Goal: Task Accomplishment & Management: Use online tool/utility

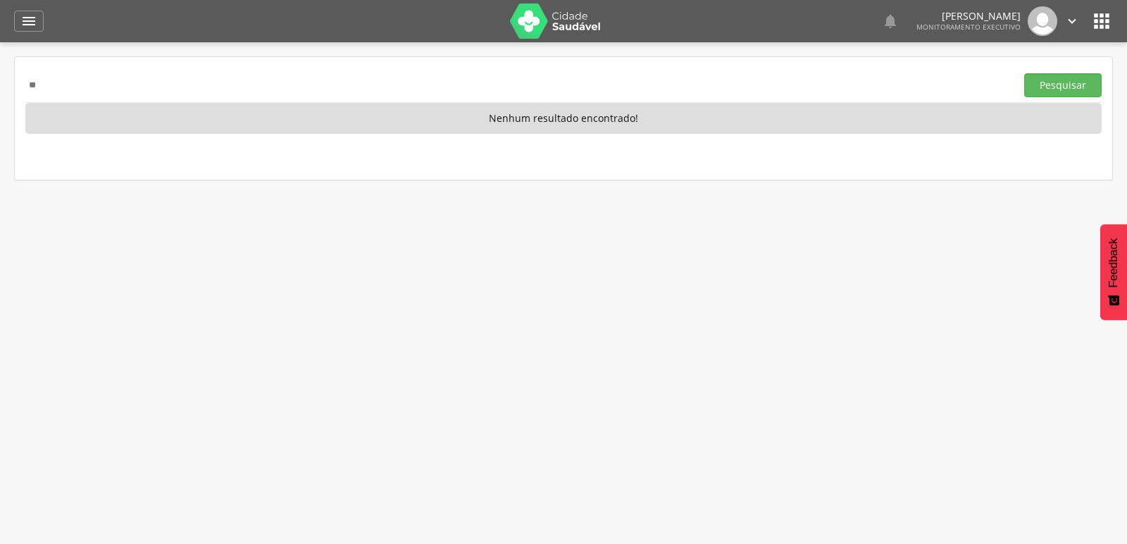
type input "*"
type input "**********"
click at [1025, 73] on button "Pesquisar" at bounding box center [1064, 85] width 78 height 24
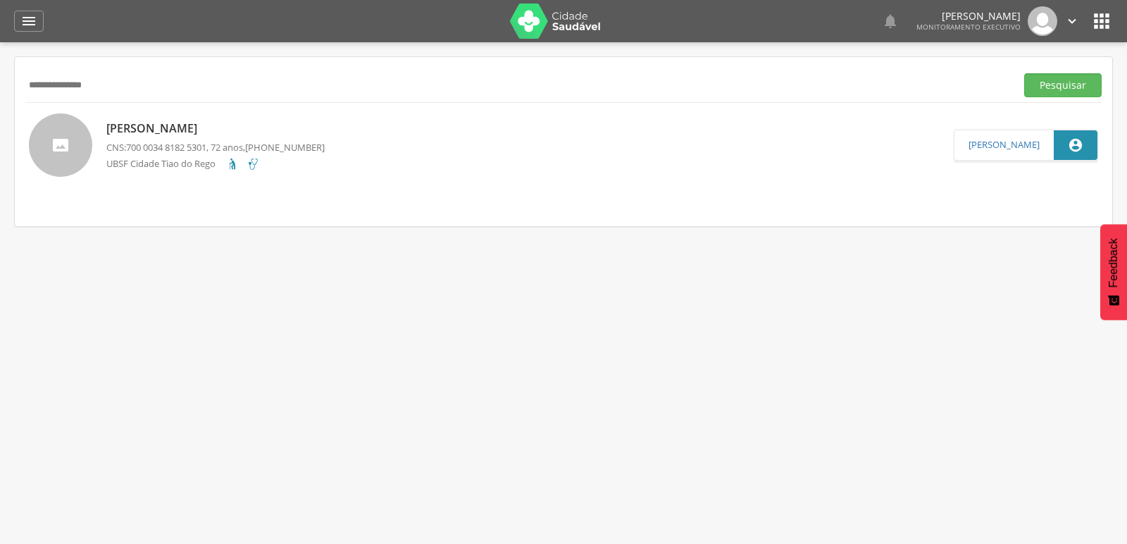
click at [143, 136] on p "[PERSON_NAME]" at bounding box center [215, 128] width 218 height 16
type input "**********"
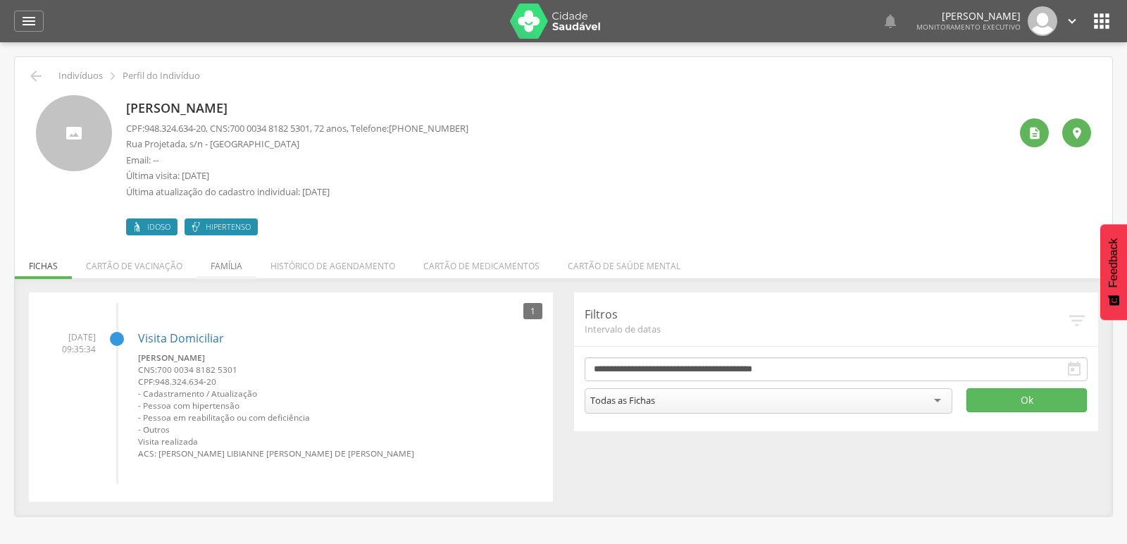
click at [221, 267] on li "Família" at bounding box center [227, 262] width 60 height 33
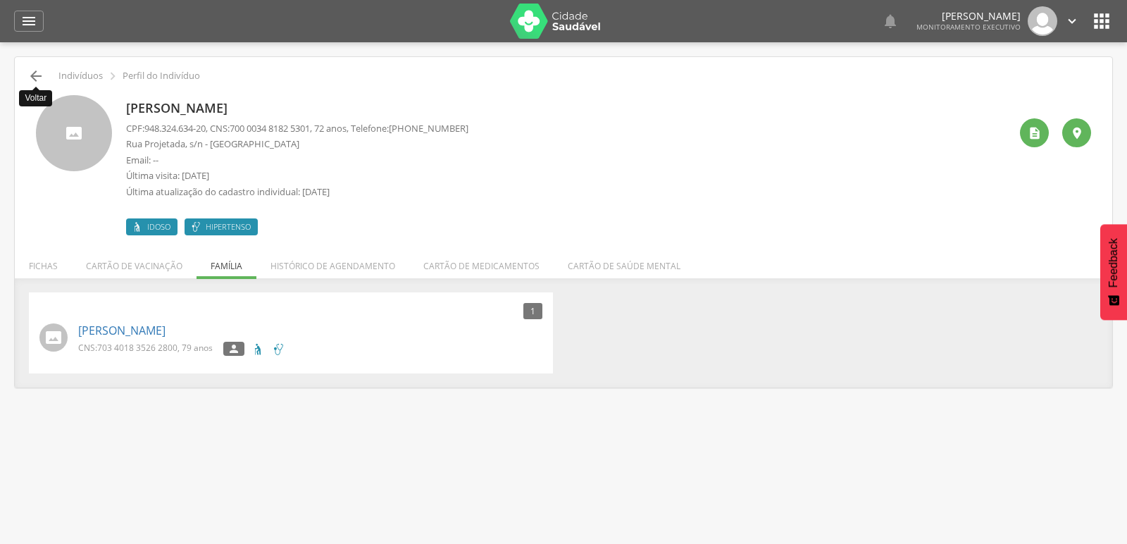
click at [27, 78] on icon "" at bounding box center [35, 76] width 17 height 17
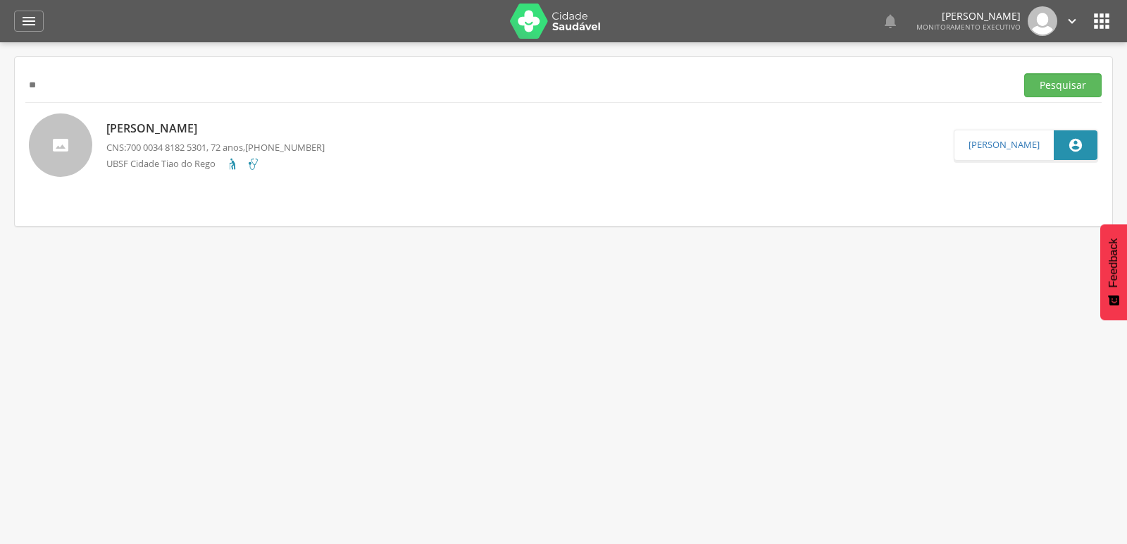
type input "*"
paste input "**********"
type input "**********"
click at [1025, 73] on button "Pesquisar" at bounding box center [1064, 85] width 78 height 24
click at [171, 125] on p "Edval [PERSON_NAME]" at bounding box center [215, 128] width 218 height 16
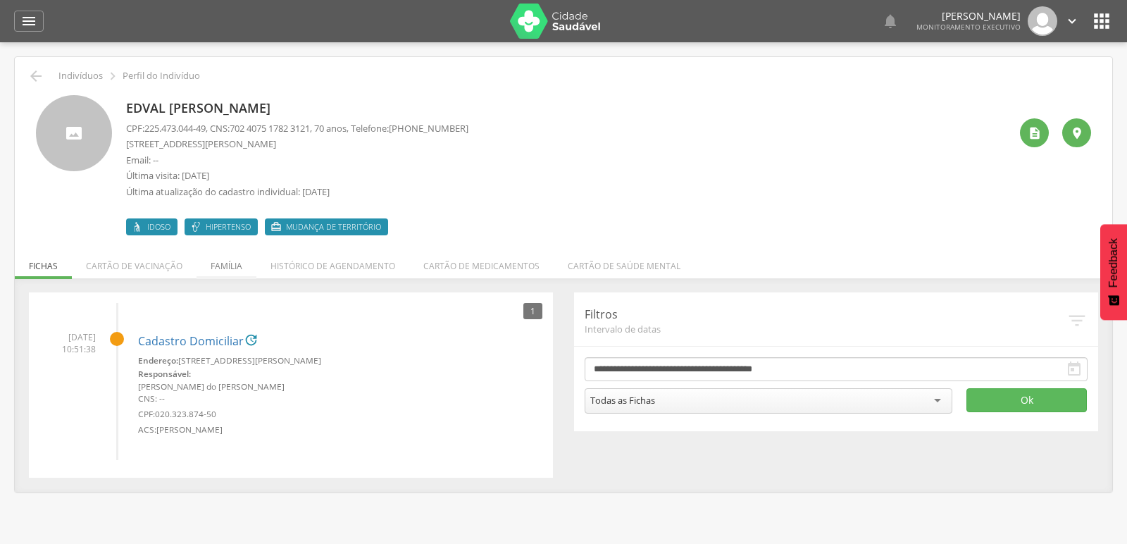
click at [234, 270] on li "Família" at bounding box center [227, 262] width 60 height 33
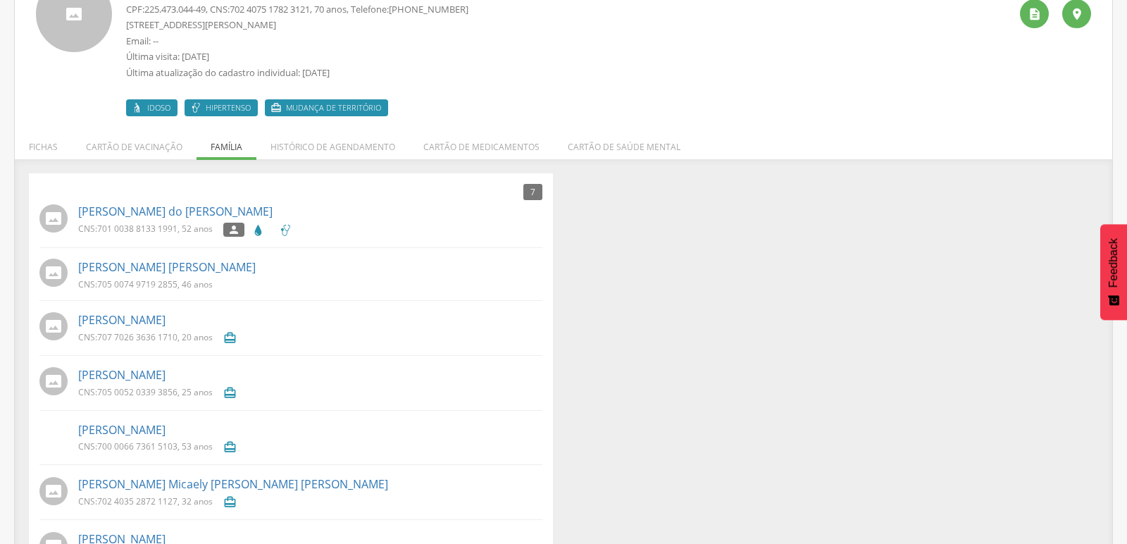
scroll to position [92, 0]
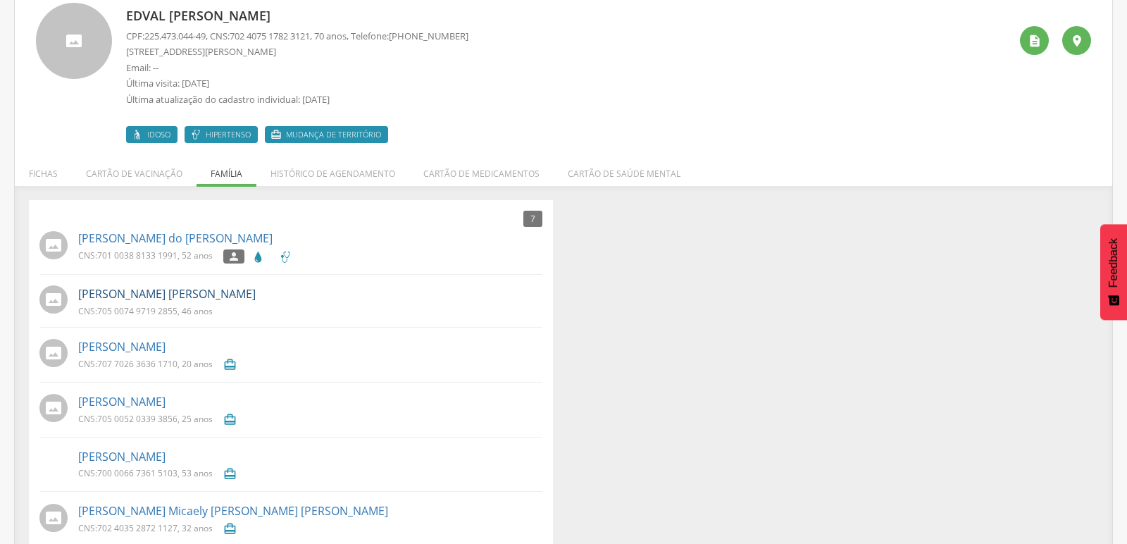
click at [109, 295] on link "[PERSON_NAME] [PERSON_NAME]" at bounding box center [167, 294] width 178 height 16
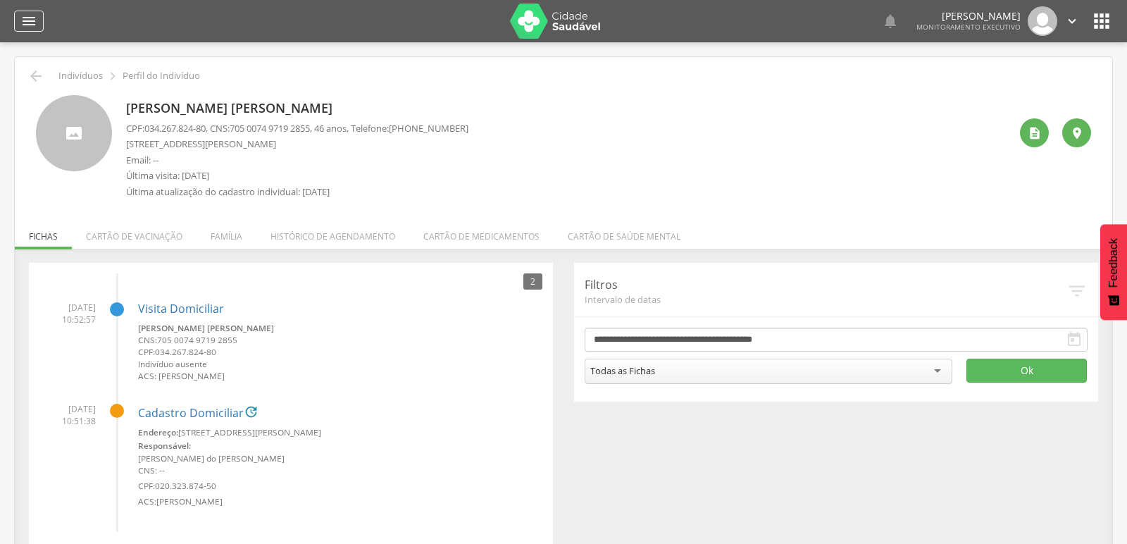
click at [25, 20] on icon "" at bounding box center [28, 21] width 17 height 17
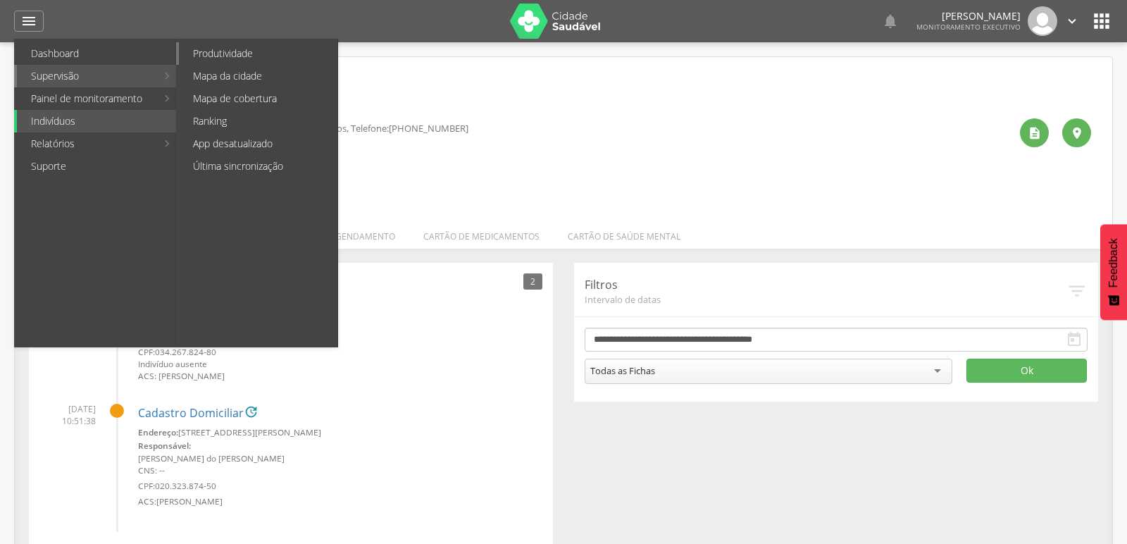
click at [213, 54] on link "Produtividade" at bounding box center [258, 53] width 159 height 23
type input "**********"
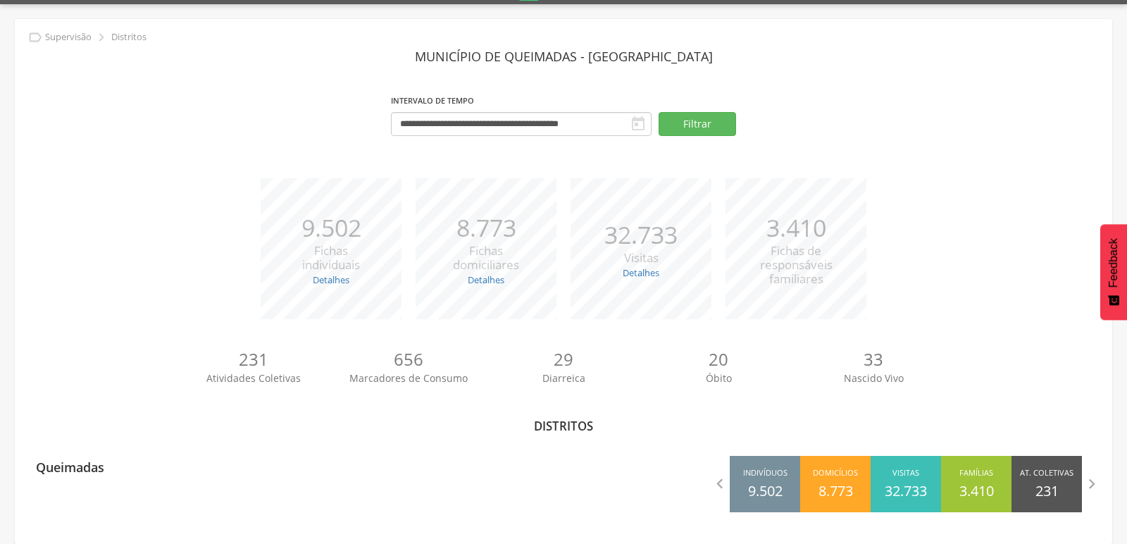
scroll to position [42, 0]
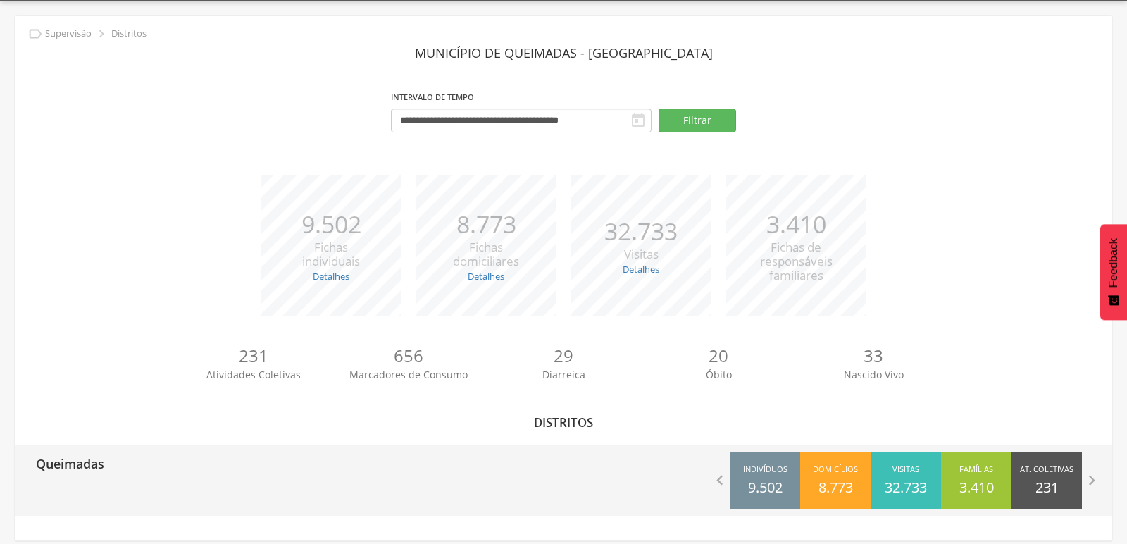
click at [49, 476] on div "Queimadas" at bounding box center [64, 462] width 79 height 35
type input "**********"
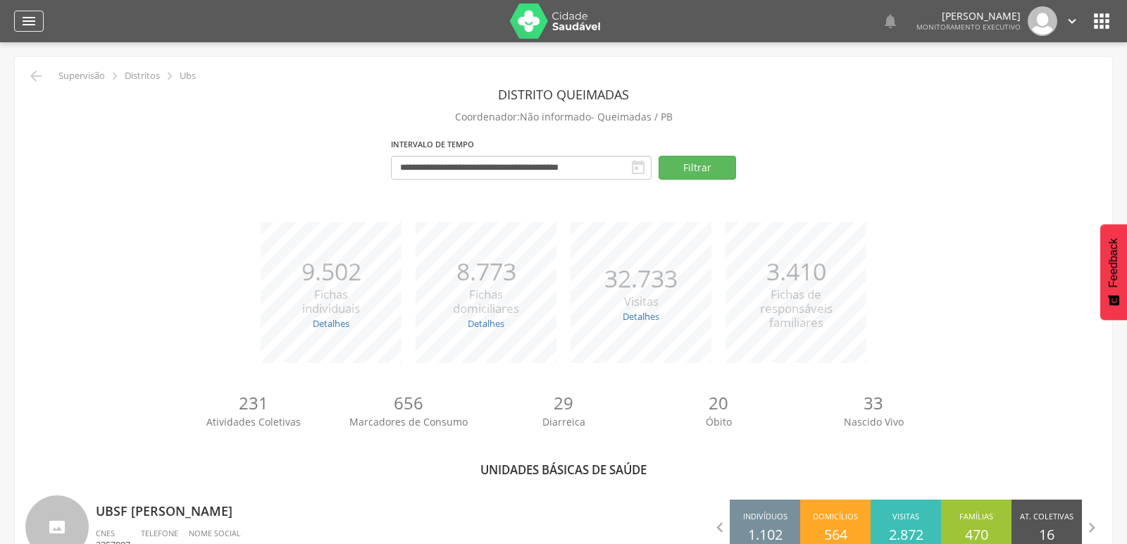
click at [25, 15] on icon "" at bounding box center [28, 21] width 17 height 17
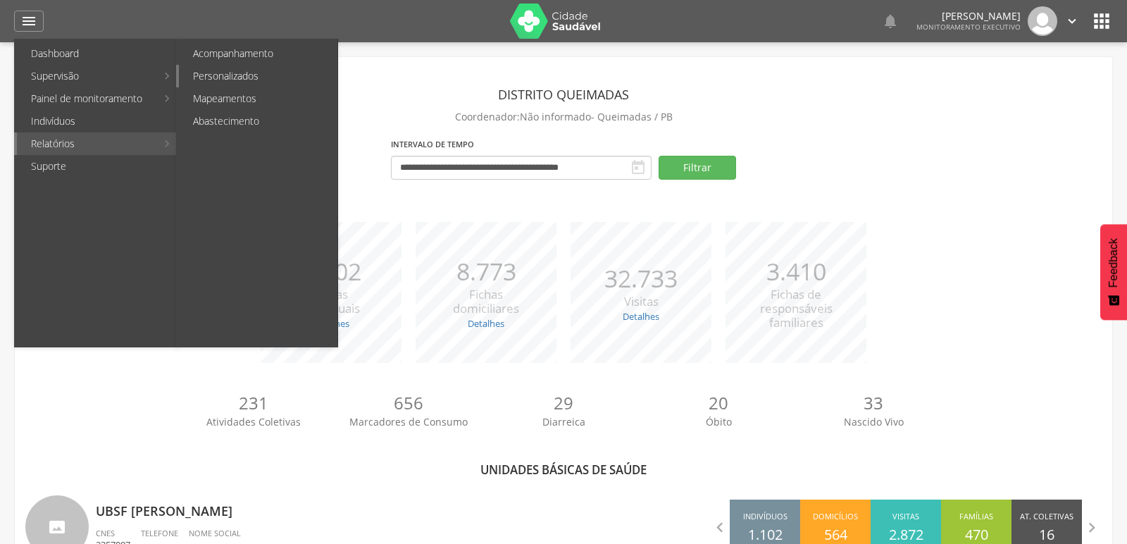
click at [209, 80] on link "Personalizados" at bounding box center [258, 76] width 159 height 23
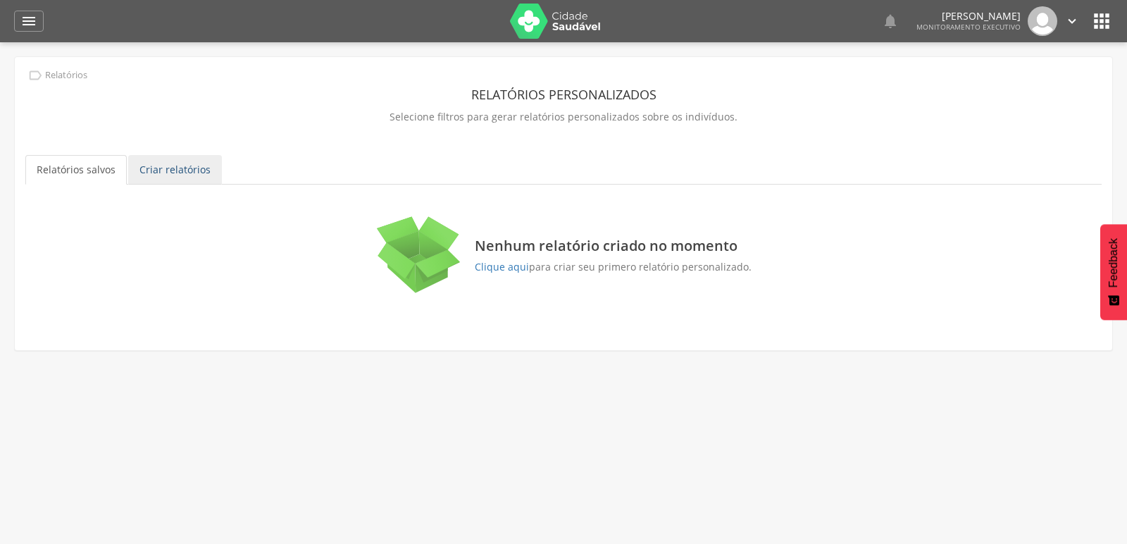
click at [190, 165] on link "Criar relatórios" at bounding box center [175, 170] width 94 height 30
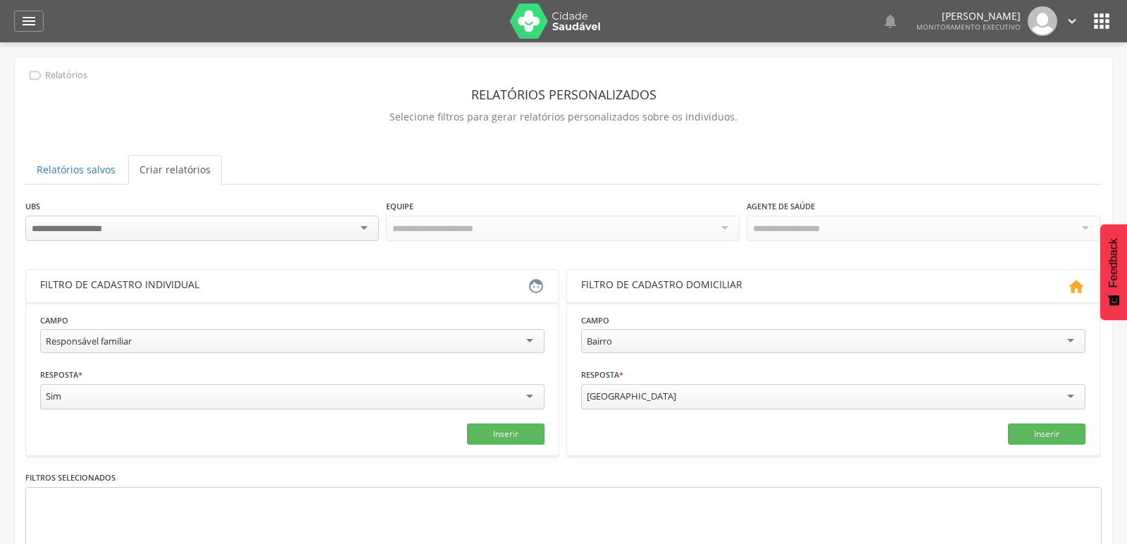
scroll to position [78, 0]
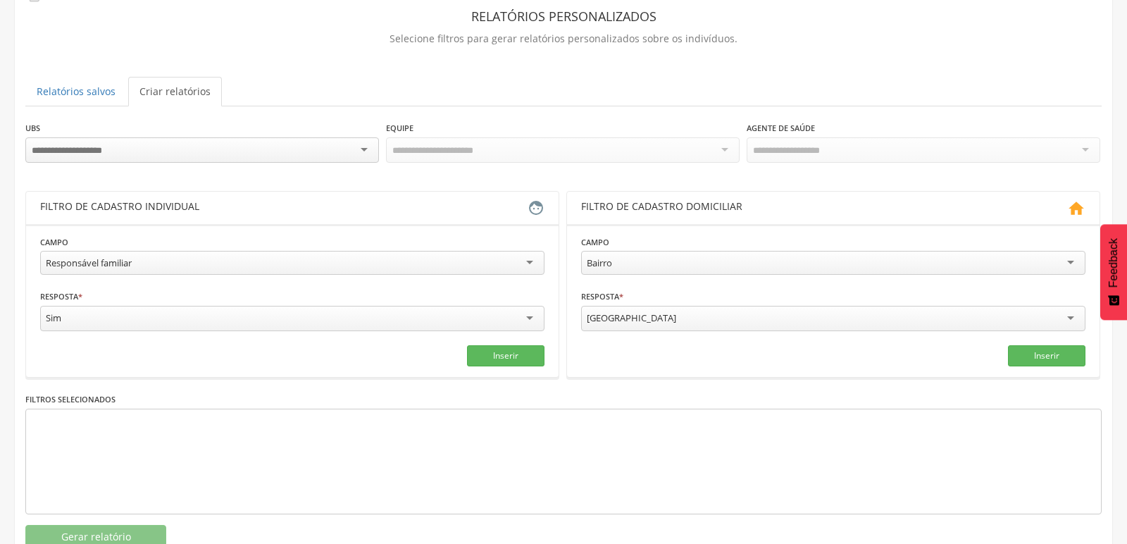
click at [538, 268] on div "Responsável familiar" at bounding box center [292, 263] width 505 height 24
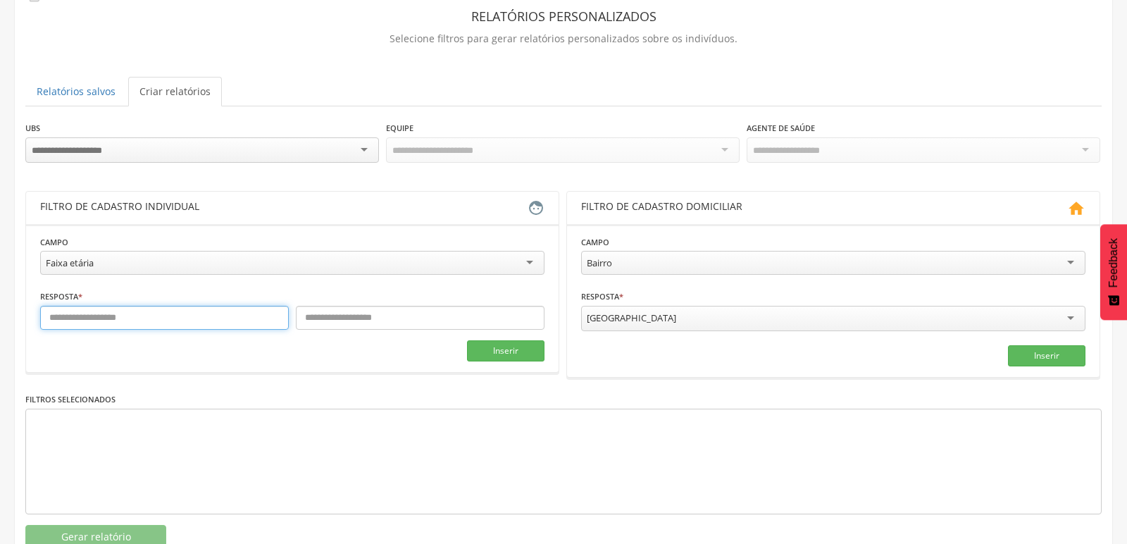
click at [144, 318] on input "text" at bounding box center [164, 318] width 249 height 24
type input "*"
click at [316, 319] on input "text" at bounding box center [420, 318] width 249 height 24
click at [497, 354] on button "Inserir" at bounding box center [506, 350] width 78 height 21
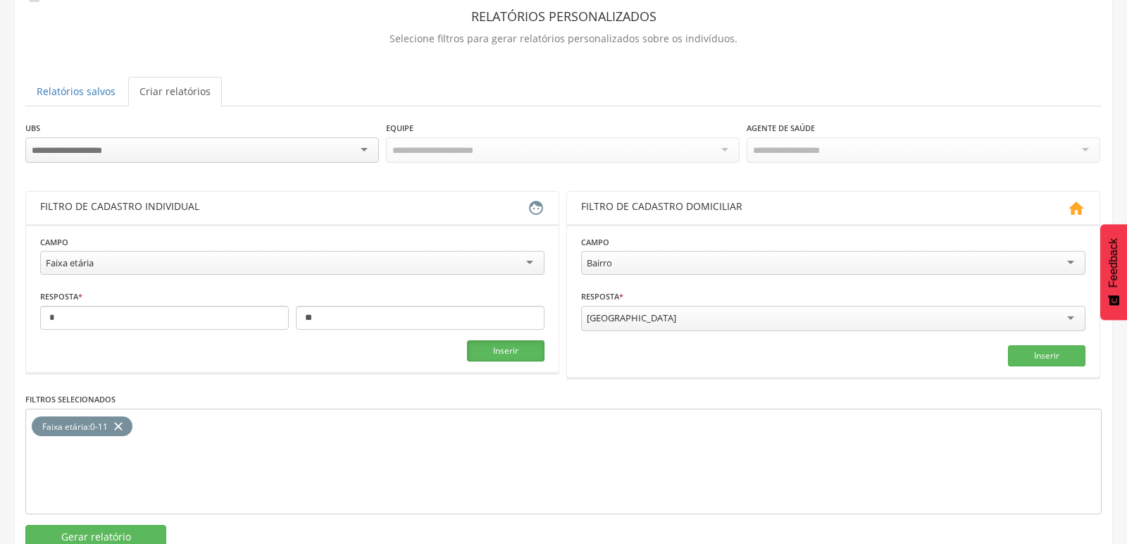
scroll to position [118, 0]
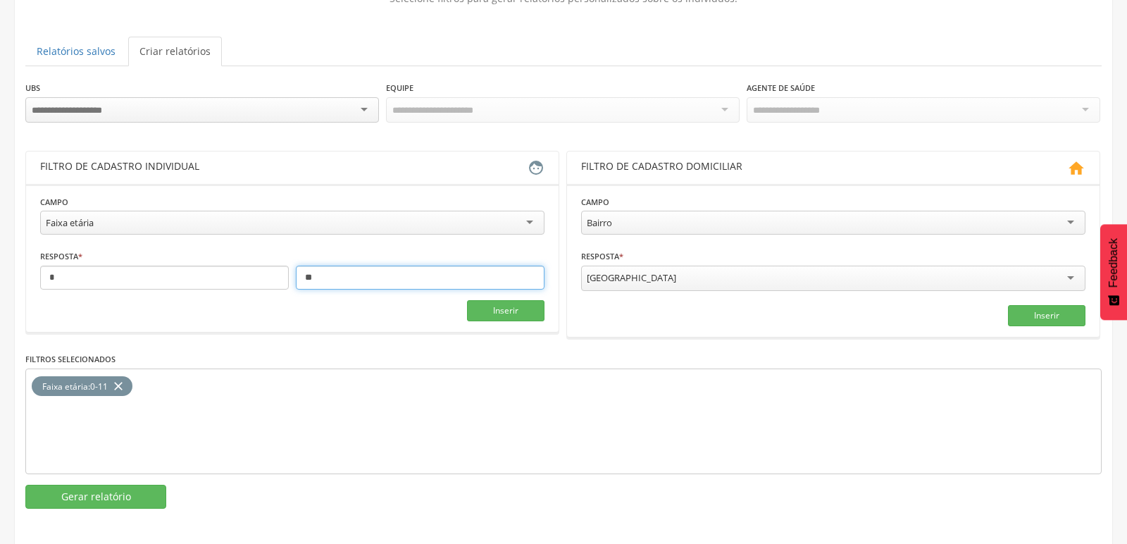
click at [356, 277] on input "**" at bounding box center [420, 278] width 249 height 24
type input "*"
click at [118, 385] on icon "close" at bounding box center [118, 386] width 14 height 20
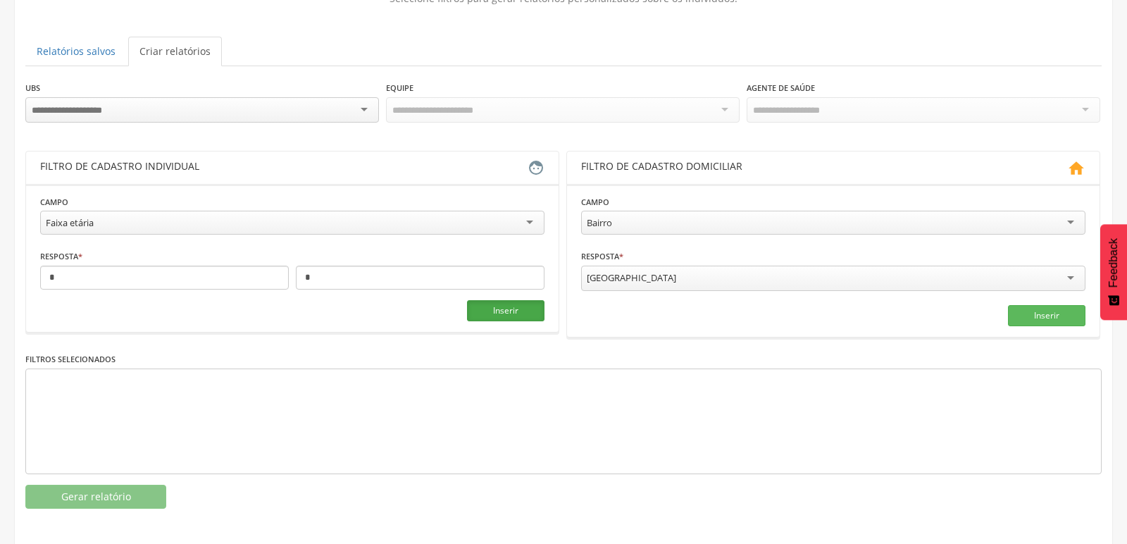
click at [505, 307] on button "Inserir" at bounding box center [506, 310] width 78 height 21
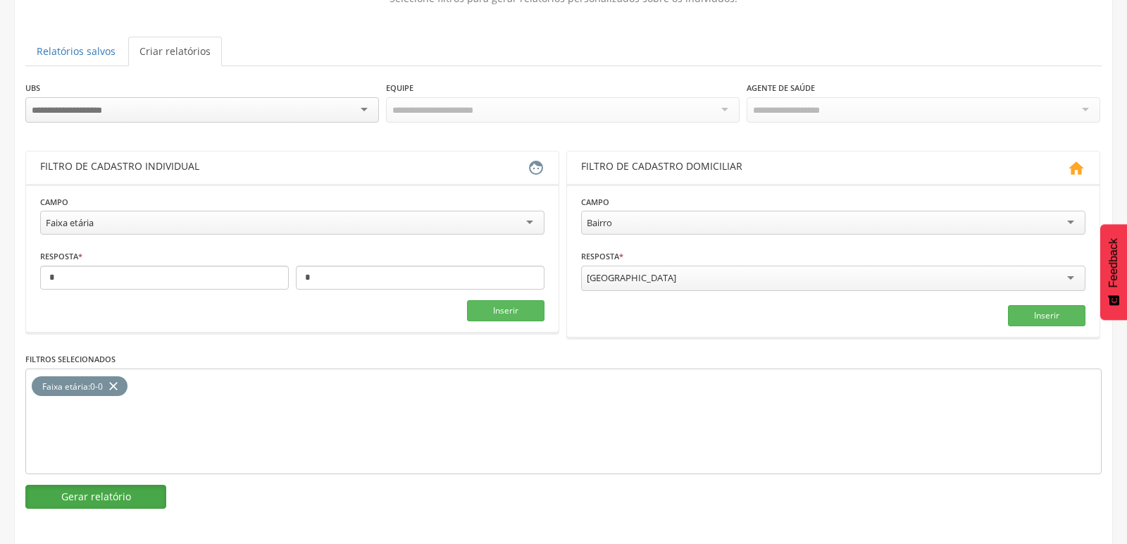
click at [65, 490] on button "Gerar relatório" at bounding box center [95, 497] width 141 height 24
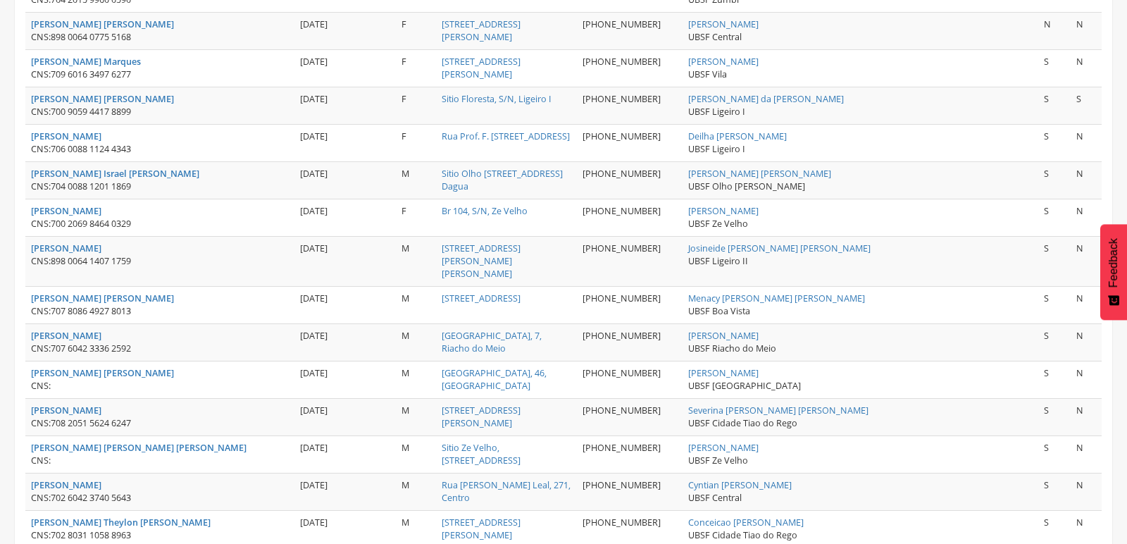
scroll to position [1874, 0]
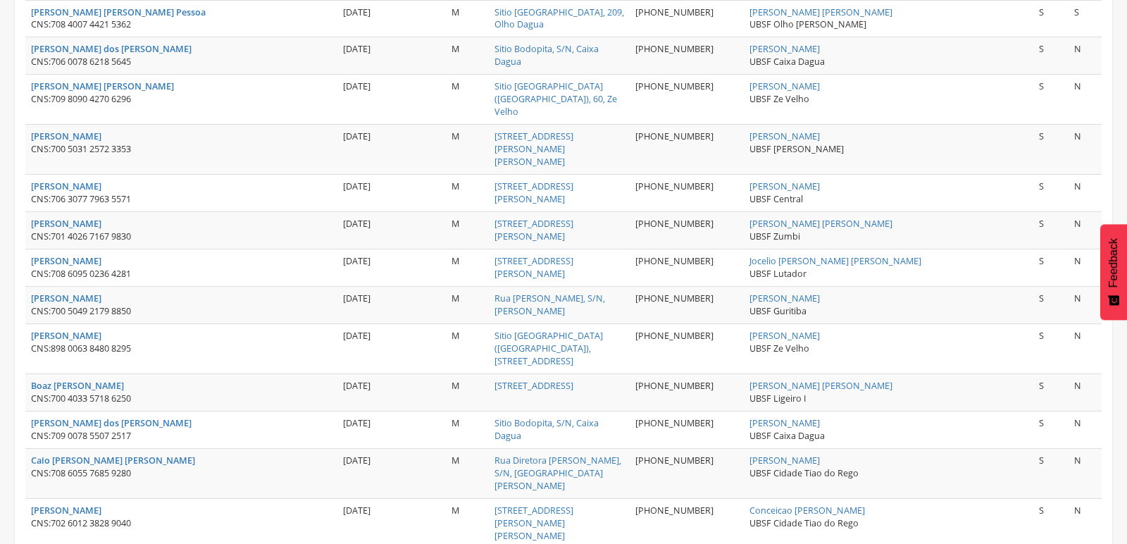
scroll to position [1898, 0]
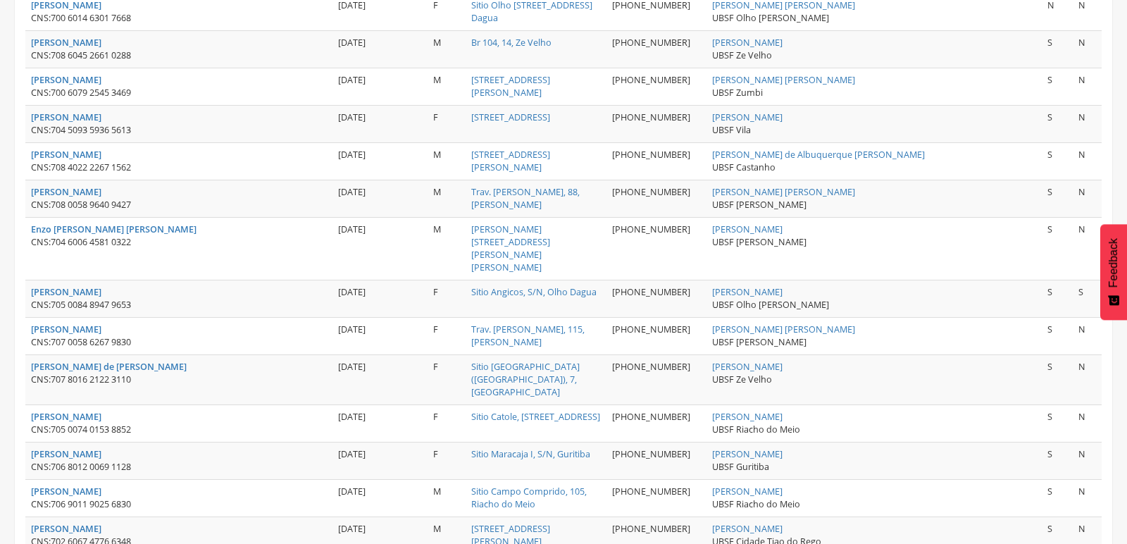
scroll to position [1886, 0]
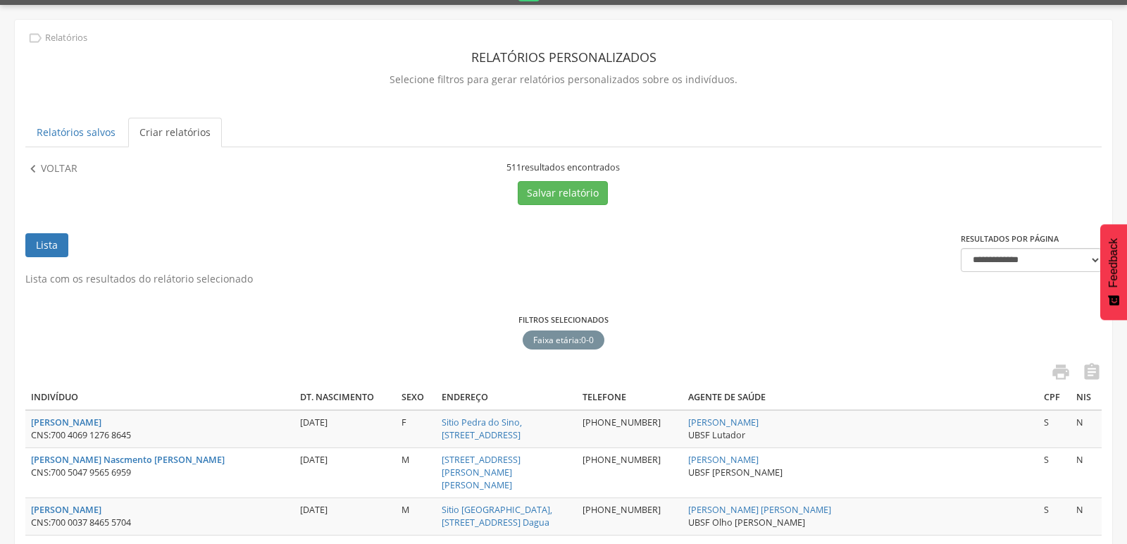
scroll to position [0, 0]
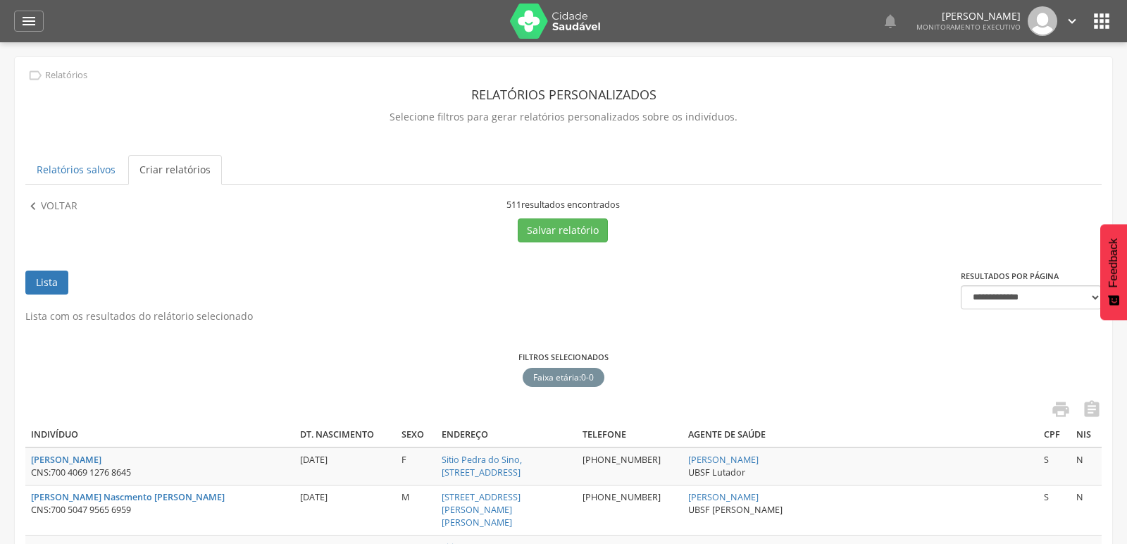
click at [386, 292] on ul "Lista" at bounding box center [493, 290] width 936 height 39
click at [27, 206] on icon "" at bounding box center [33, 207] width 16 height 16
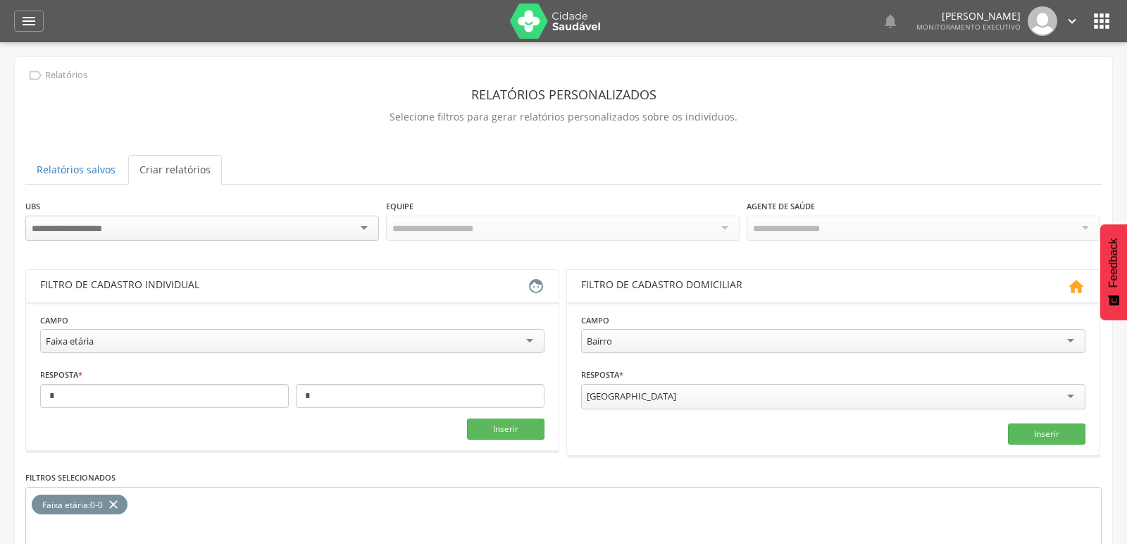
click at [368, 221] on div at bounding box center [202, 228] width 354 height 25
click at [496, 97] on header "Relatórios personalizados" at bounding box center [563, 94] width 1077 height 25
click at [533, 335] on div "Faixa etária" at bounding box center [292, 341] width 505 height 24
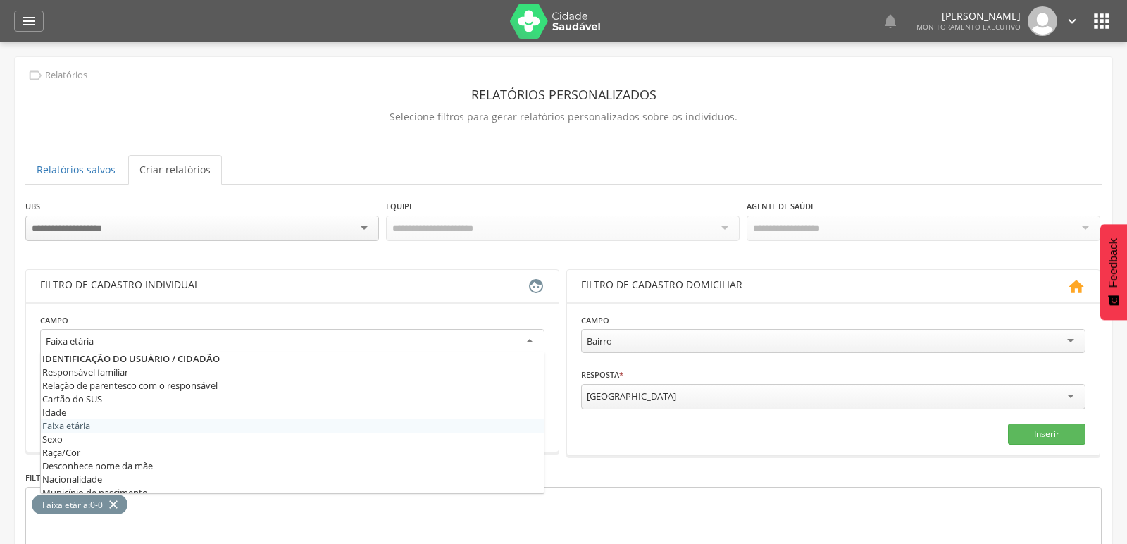
click at [539, 326] on div "**********" at bounding box center [292, 336] width 505 height 46
click at [111, 340] on div "Faixa etária" at bounding box center [292, 341] width 505 height 25
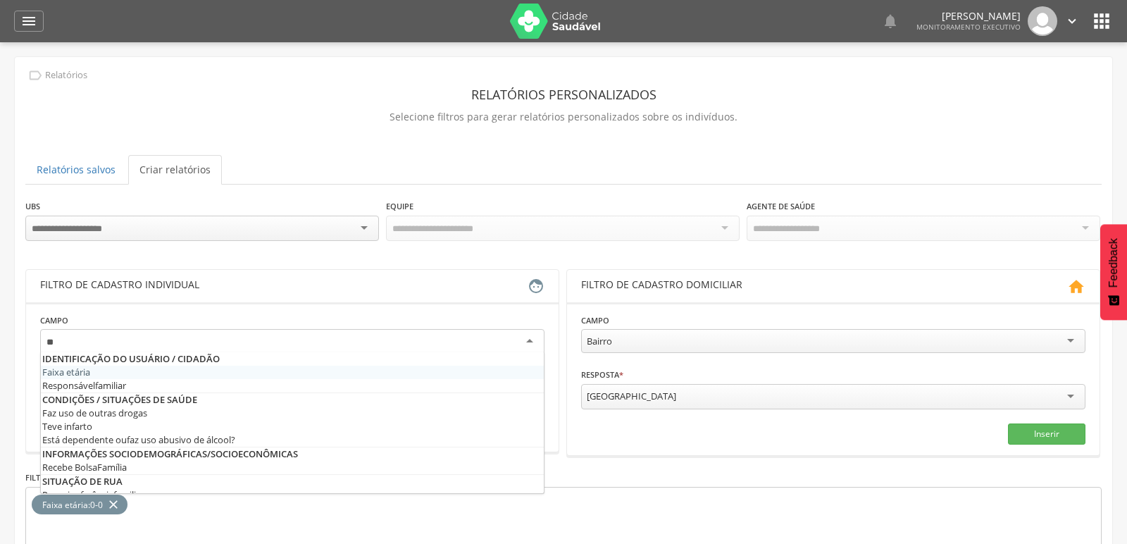
type input "*"
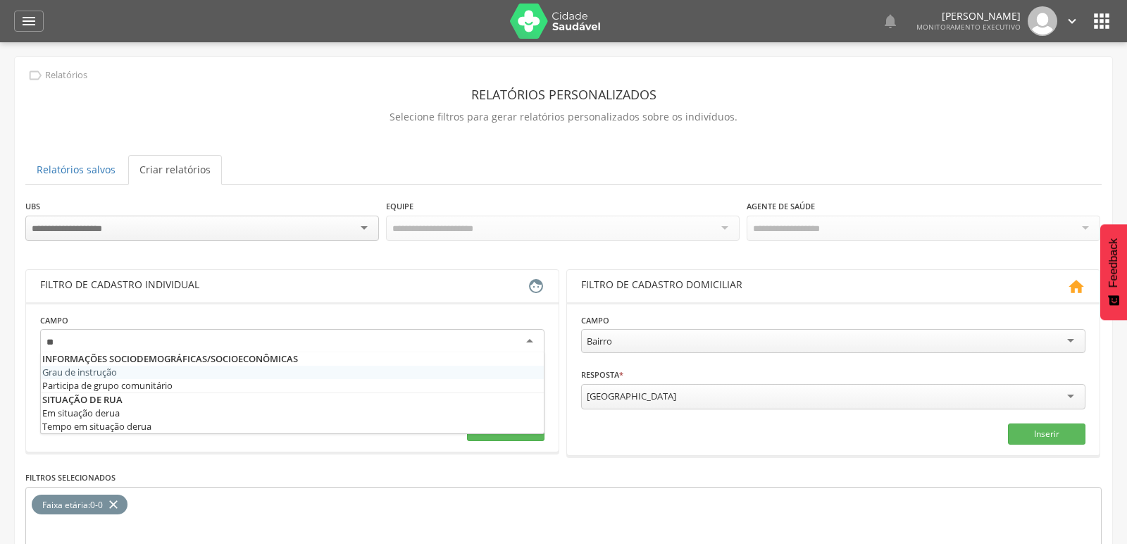
type input "*"
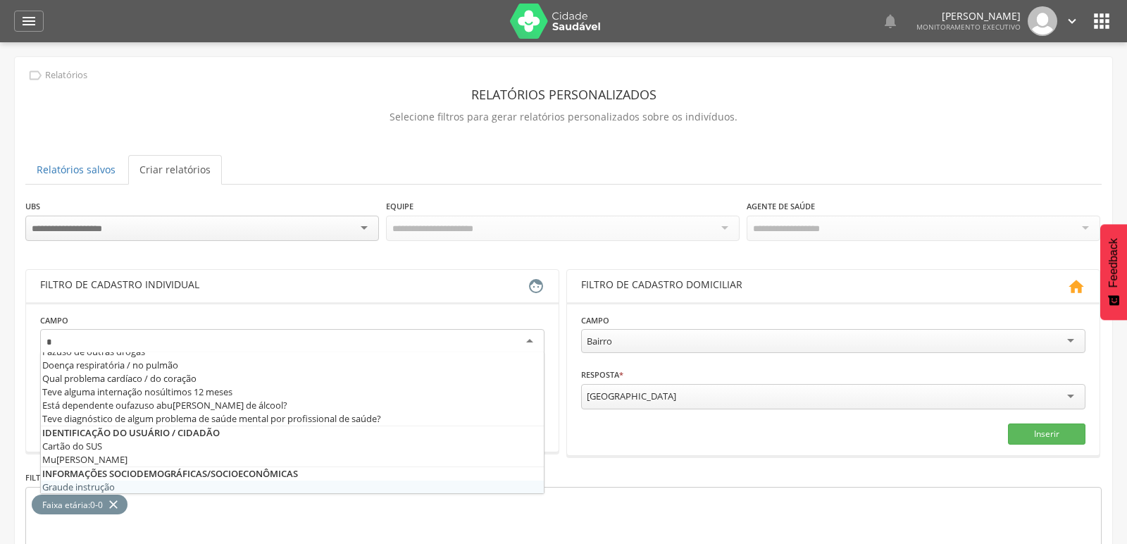
scroll to position [88, 0]
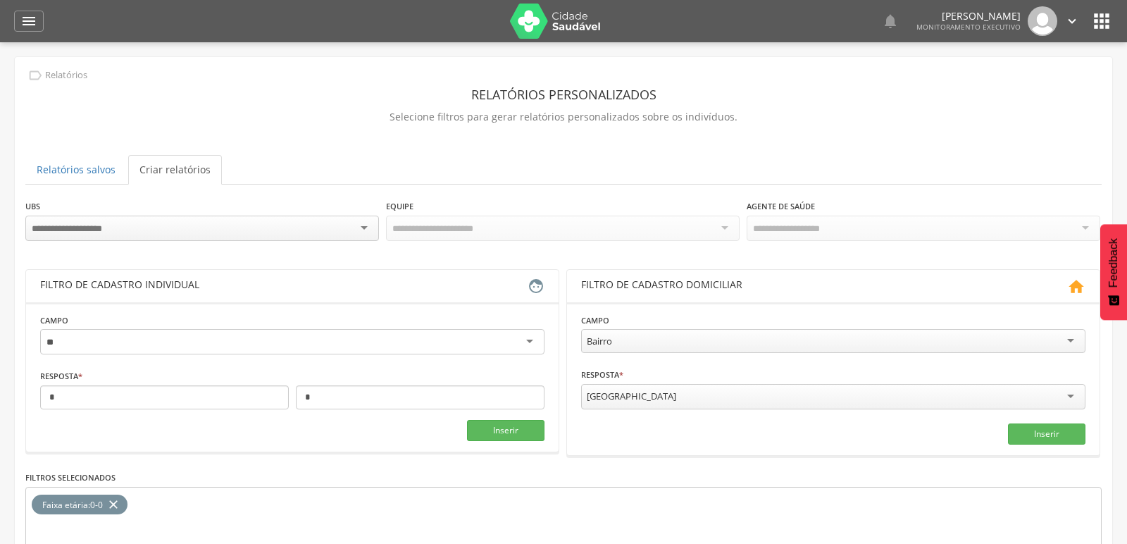
type input "*"
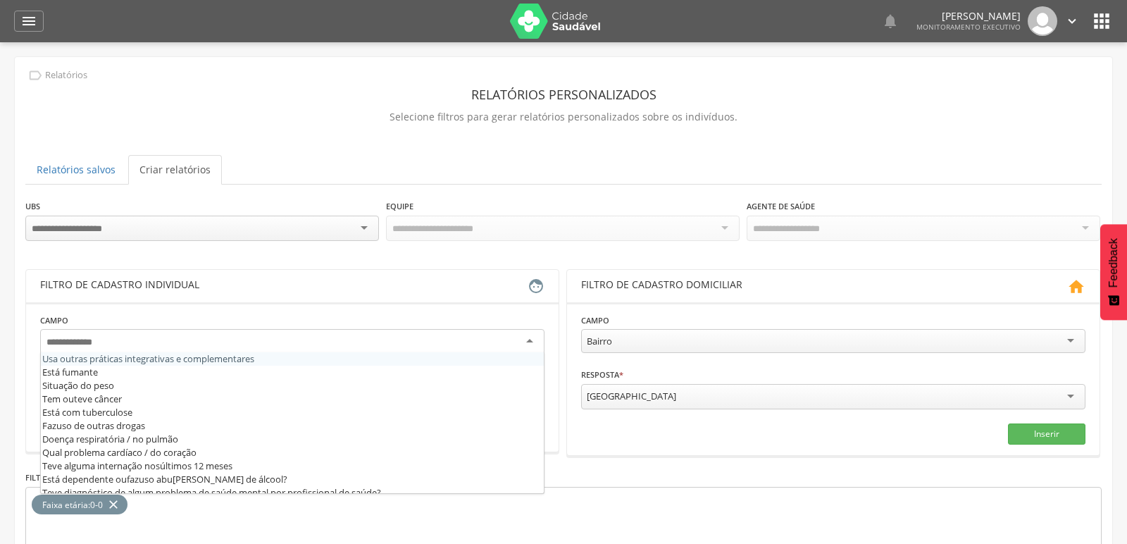
scroll to position [555, 0]
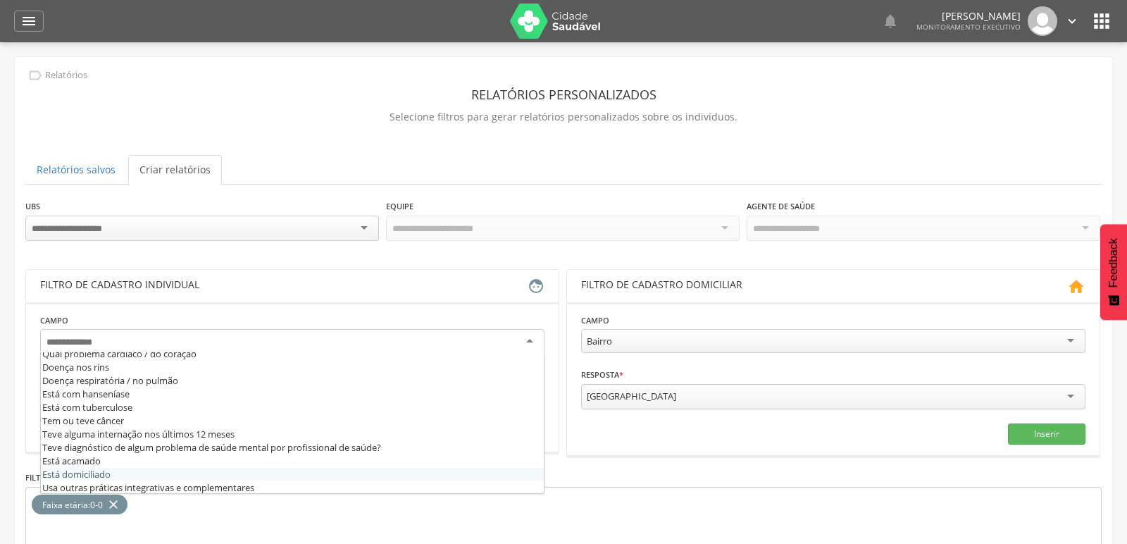
click at [1072, 340] on div "Bairro" at bounding box center [833, 341] width 505 height 24
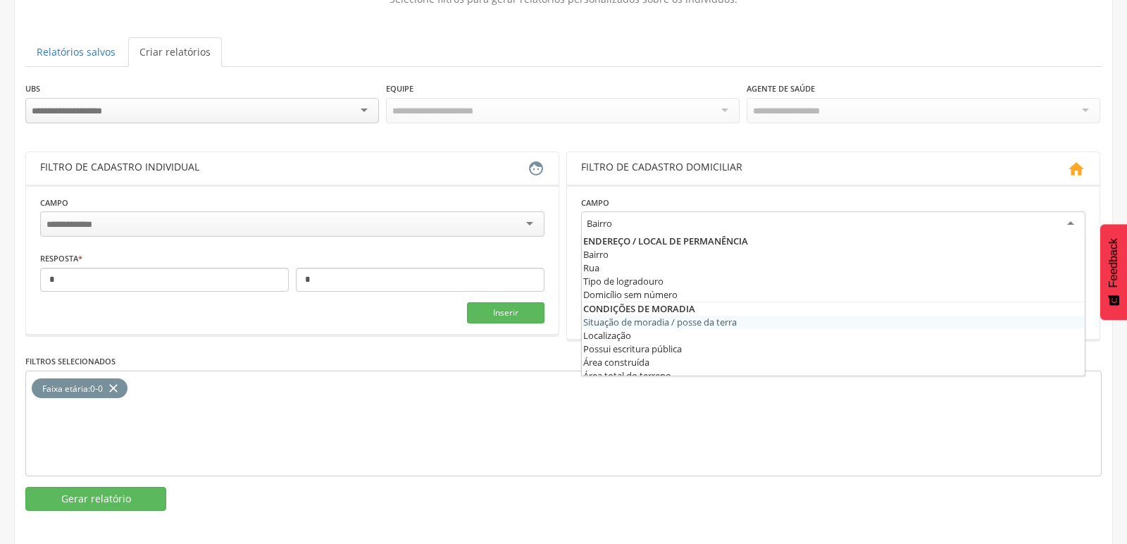
scroll to position [118, 0]
click at [101, 492] on button "Gerar relatório" at bounding box center [95, 498] width 141 height 24
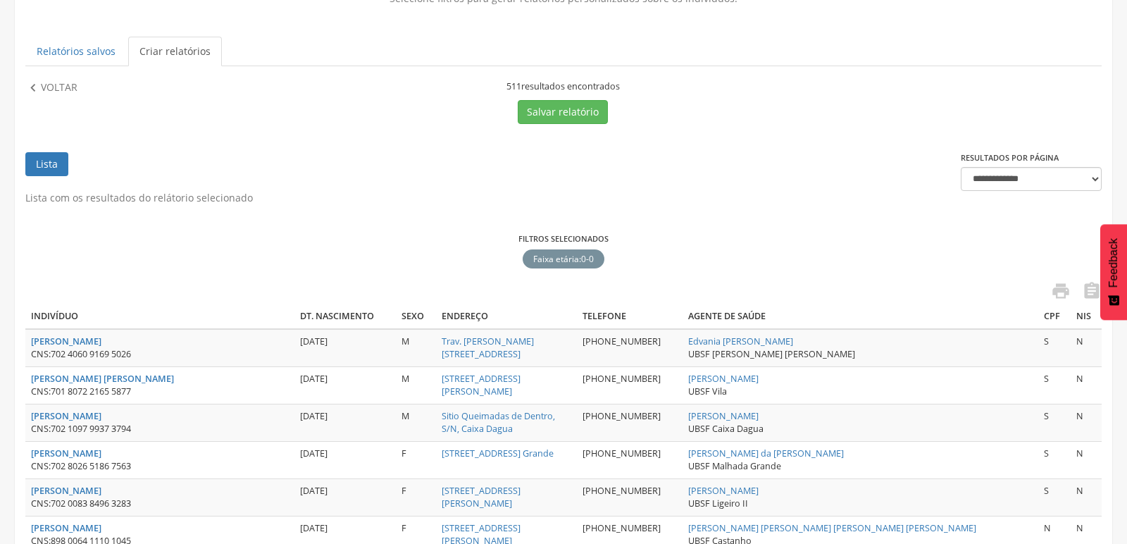
click at [30, 98] on div " Voltar" at bounding box center [157, 102] width 264 height 44
click at [66, 82] on p "Voltar" at bounding box center [59, 88] width 37 height 16
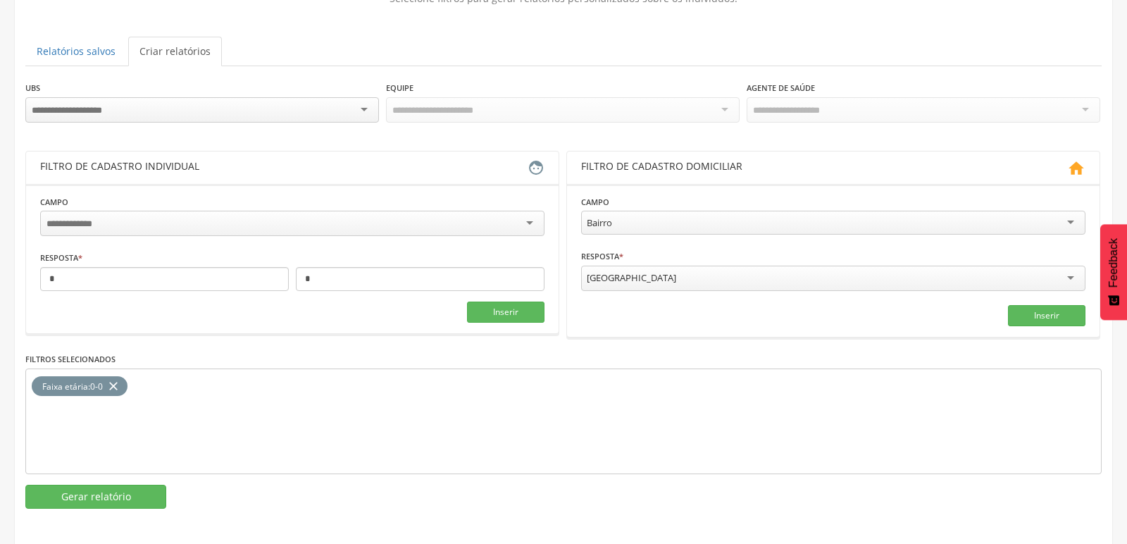
click at [124, 378] on div "Faixa etária : 0-0 close" at bounding box center [80, 386] width 96 height 20
click at [109, 380] on icon "close" at bounding box center [113, 386] width 14 height 20
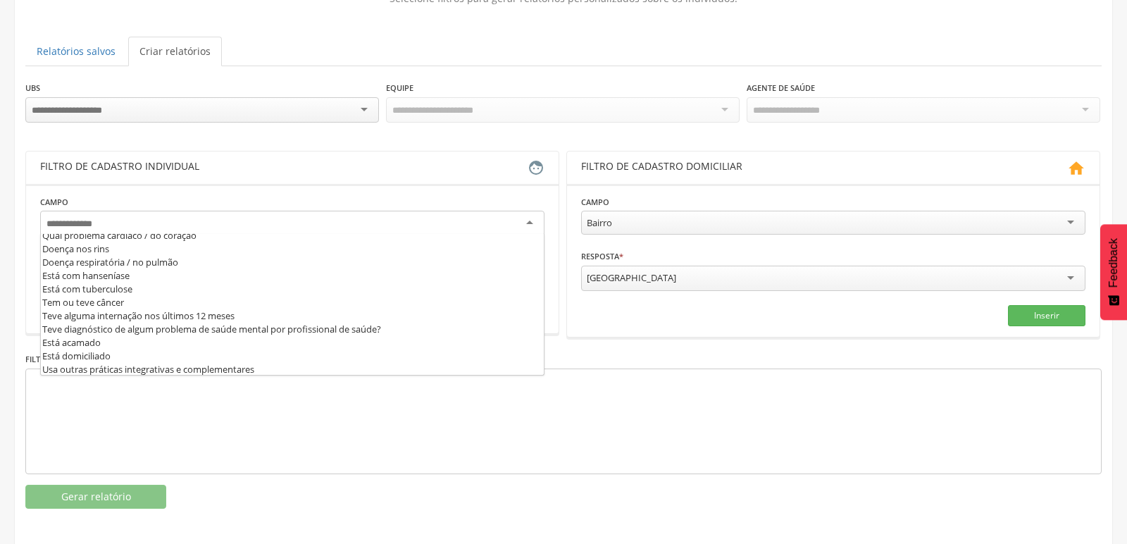
click at [535, 218] on div at bounding box center [292, 223] width 505 height 25
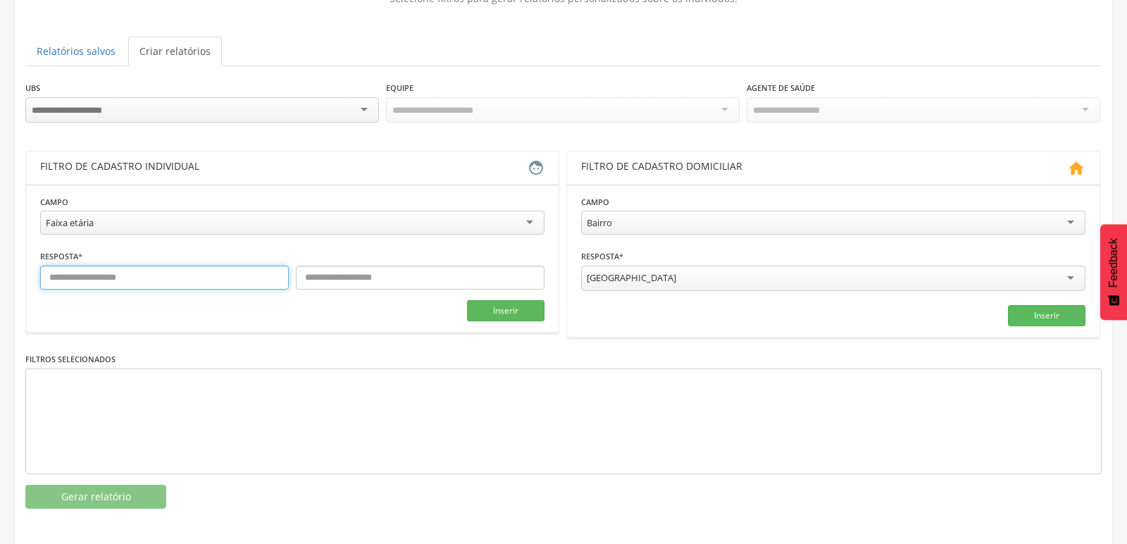
click at [227, 277] on input "text" at bounding box center [164, 278] width 249 height 24
type input "*"
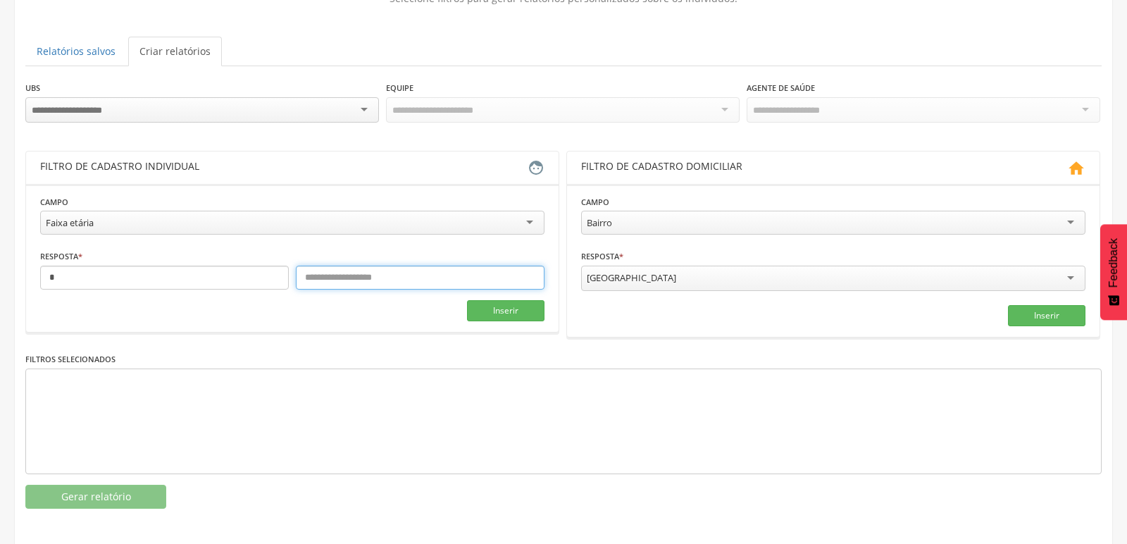
click at [438, 279] on input "text" at bounding box center [420, 278] width 249 height 24
type input "*"
click at [512, 311] on button "Inserir" at bounding box center [506, 310] width 78 height 21
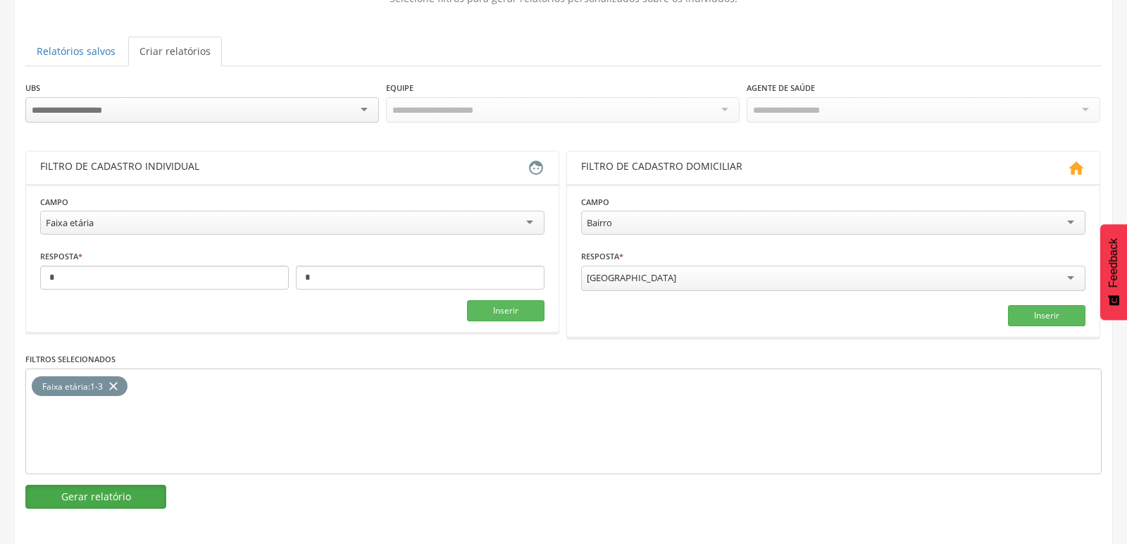
click at [110, 492] on button "Gerar relatório" at bounding box center [95, 497] width 141 height 24
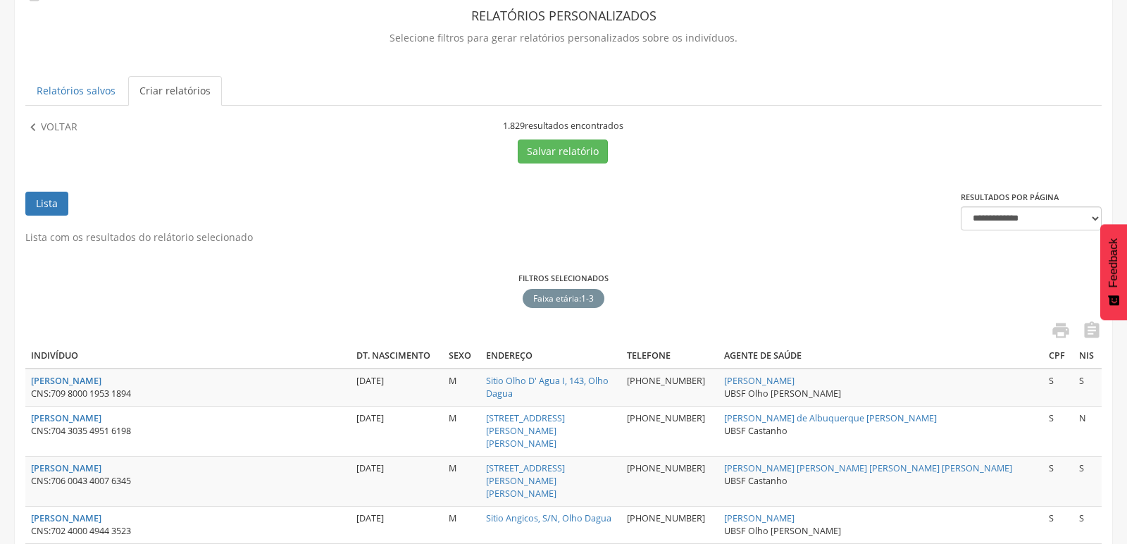
scroll to position [40, 0]
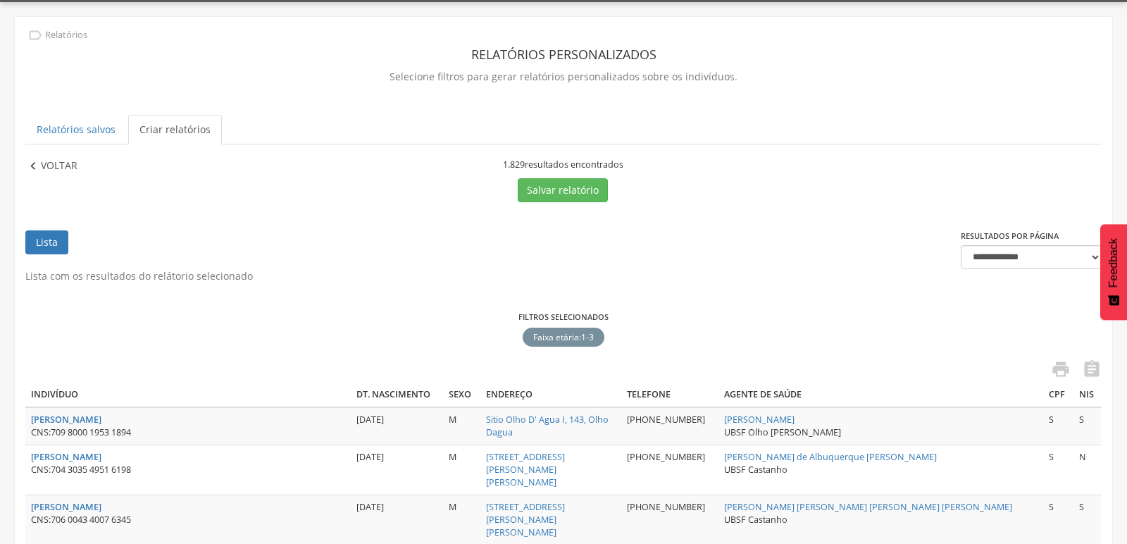
click at [30, 171] on icon "" at bounding box center [33, 167] width 16 height 16
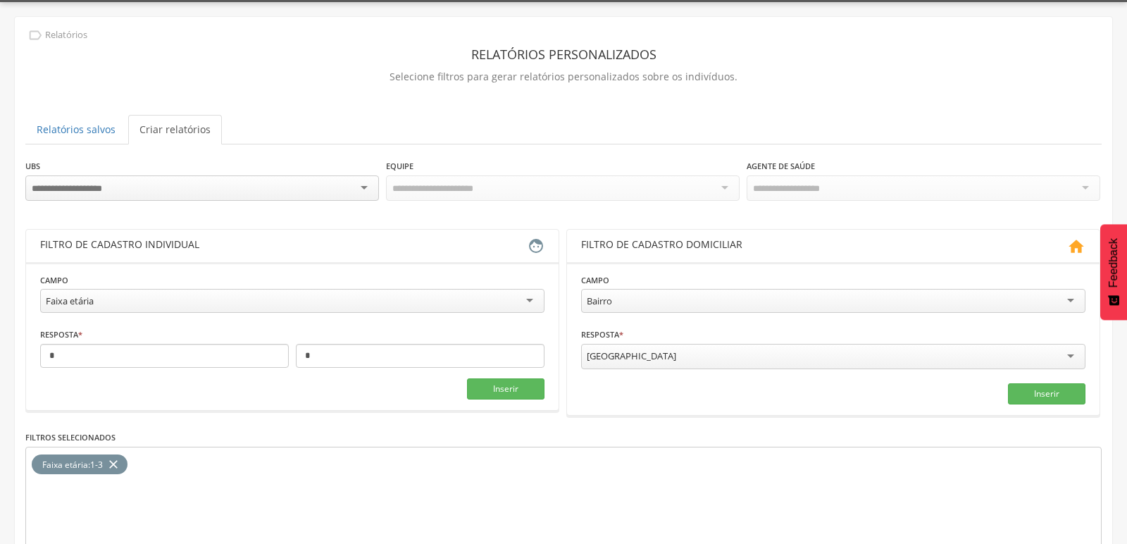
click at [113, 464] on icon "close" at bounding box center [113, 464] width 14 height 20
click at [188, 348] on input "*" at bounding box center [164, 356] width 249 height 24
type input "*"
click at [345, 352] on input "*" at bounding box center [420, 356] width 249 height 24
type input "*"
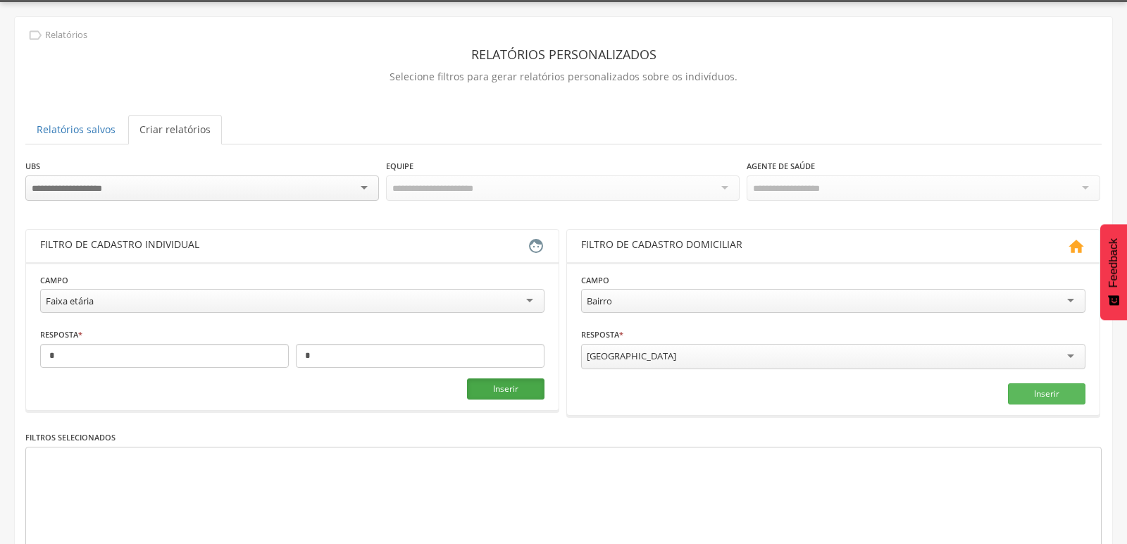
click at [509, 389] on button "Inserir" at bounding box center [506, 388] width 78 height 21
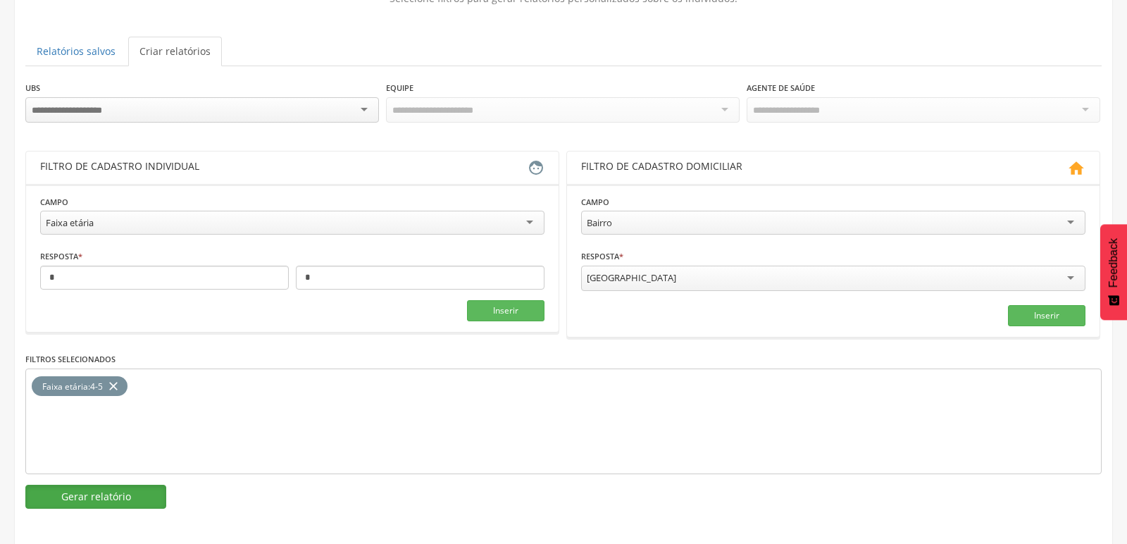
click at [137, 485] on button "Gerar relatório" at bounding box center [95, 497] width 141 height 24
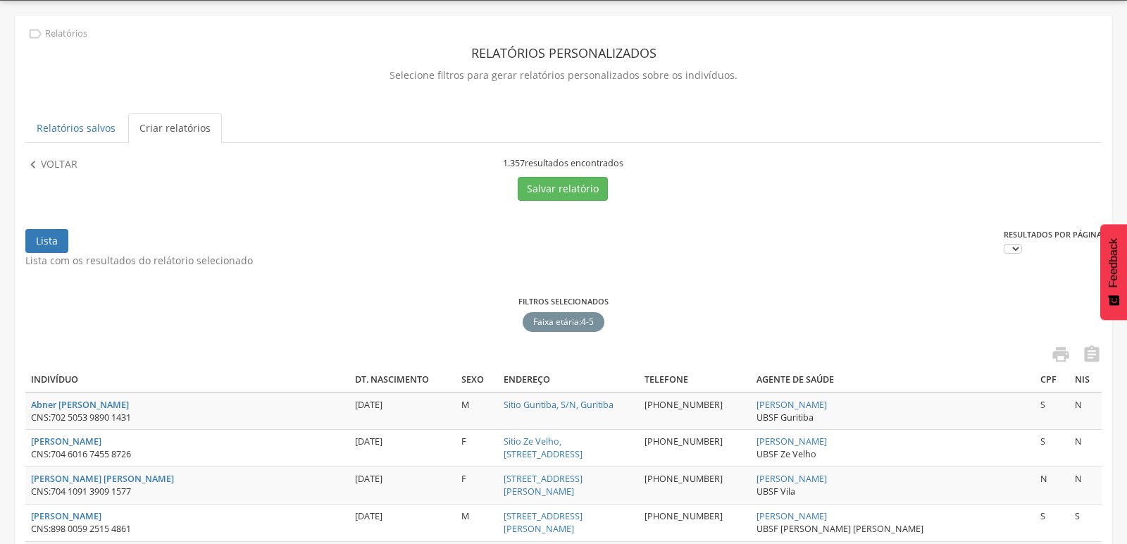
scroll to position [118, 0]
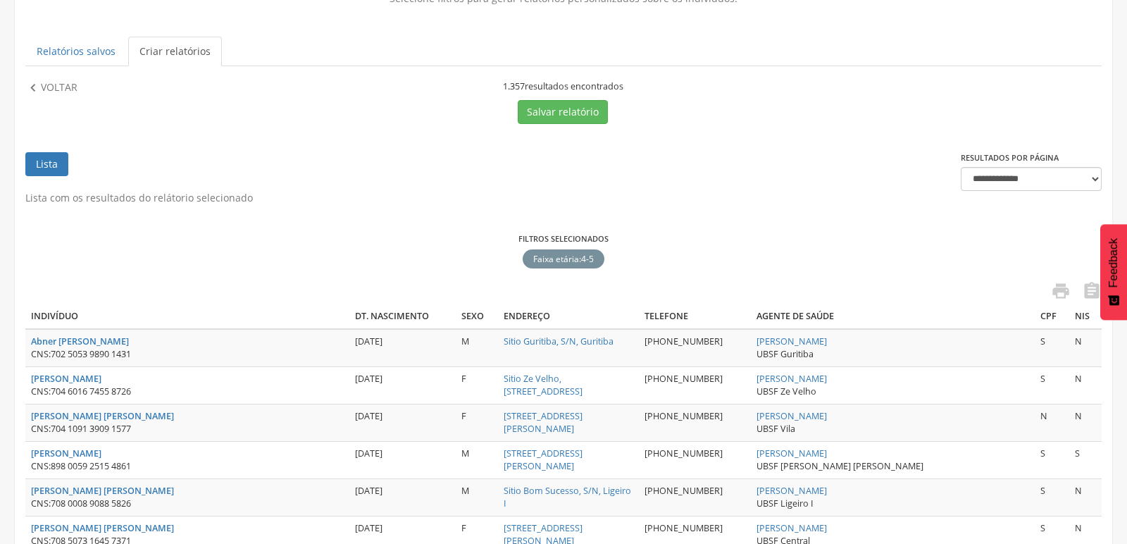
click at [39, 91] on icon "" at bounding box center [33, 88] width 16 height 16
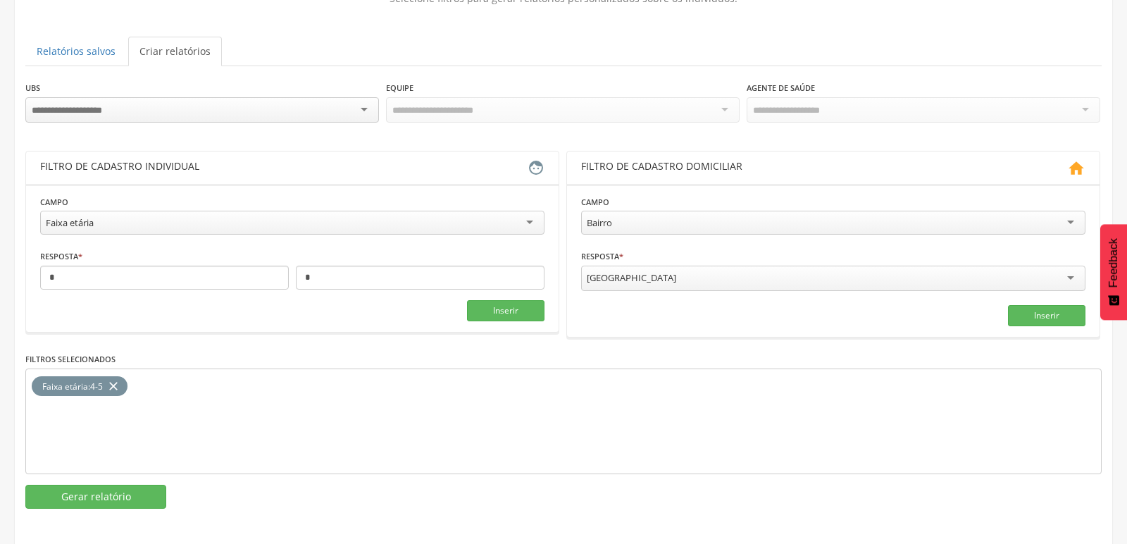
click at [113, 382] on icon "close" at bounding box center [113, 386] width 14 height 20
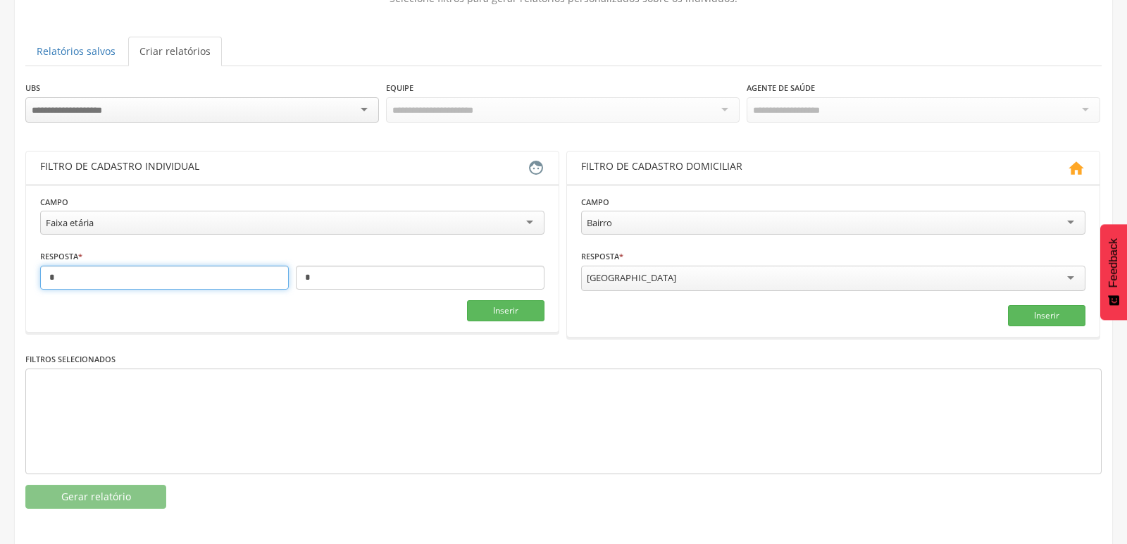
click at [78, 272] on input "*" at bounding box center [164, 278] width 249 height 24
type input "*"
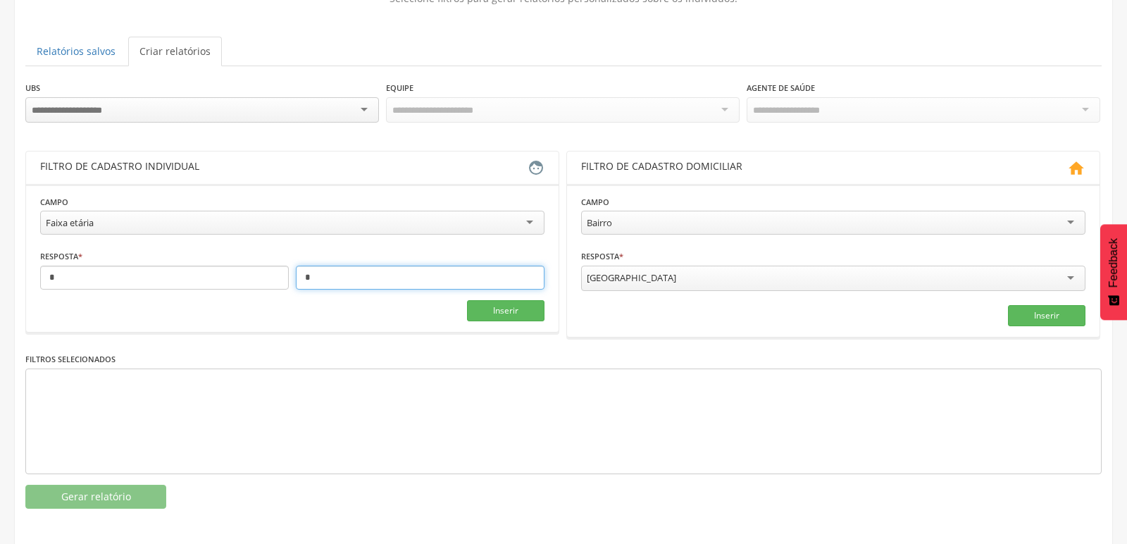
click at [364, 282] on input "*" at bounding box center [420, 278] width 249 height 24
type input "*"
click at [396, 363] on div "Filtros selecionados" at bounding box center [563, 413] width 1077 height 123
click at [498, 311] on button "Inserir" at bounding box center [506, 310] width 78 height 21
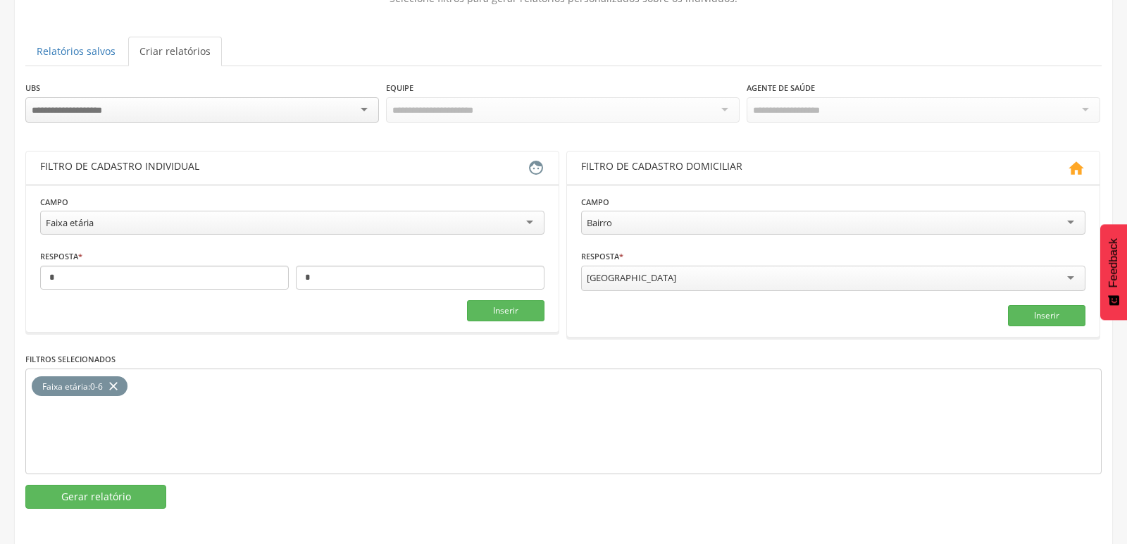
click at [264, 227] on div "Faixa etária" at bounding box center [292, 223] width 505 height 24
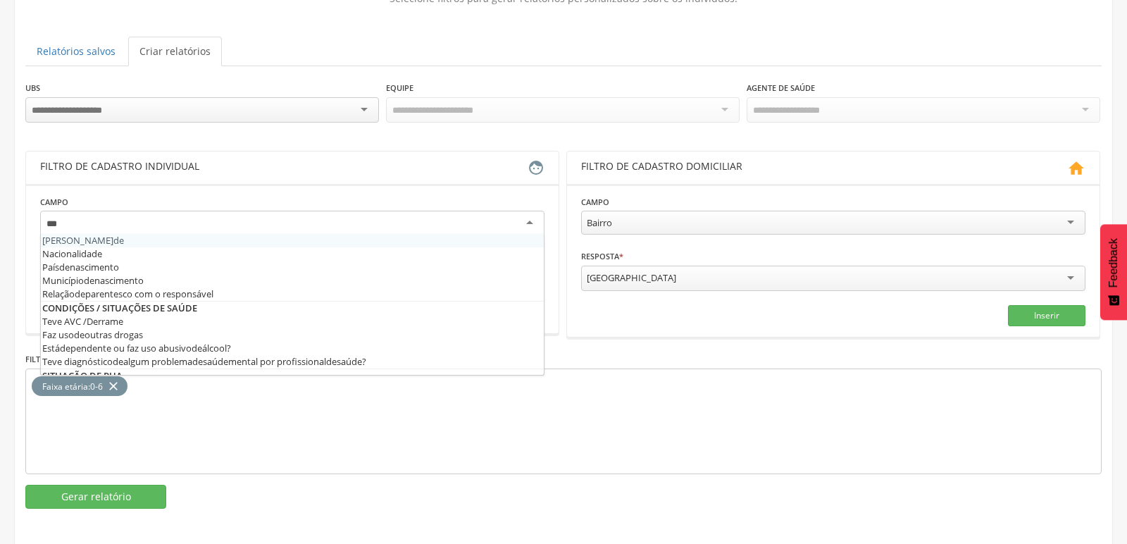
scroll to position [0, 0]
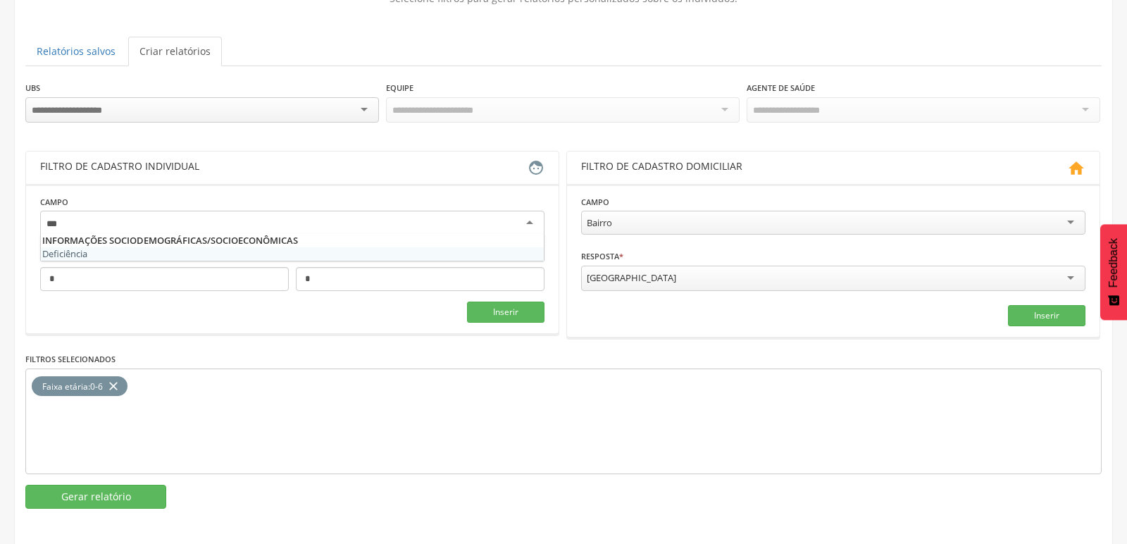
type input "****"
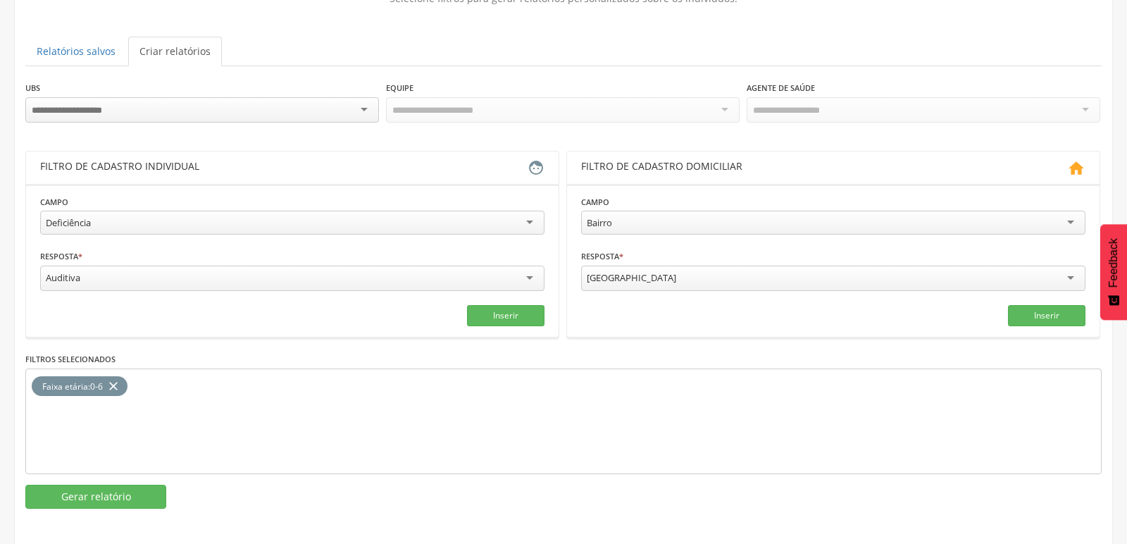
click at [111, 224] on div "Deficiência" at bounding box center [292, 223] width 505 height 24
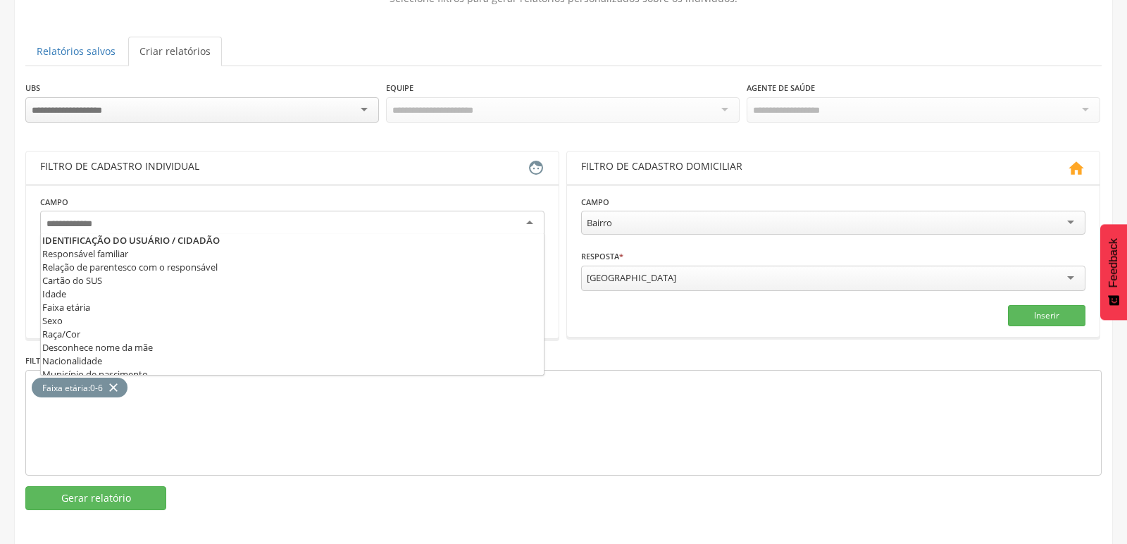
type input "*"
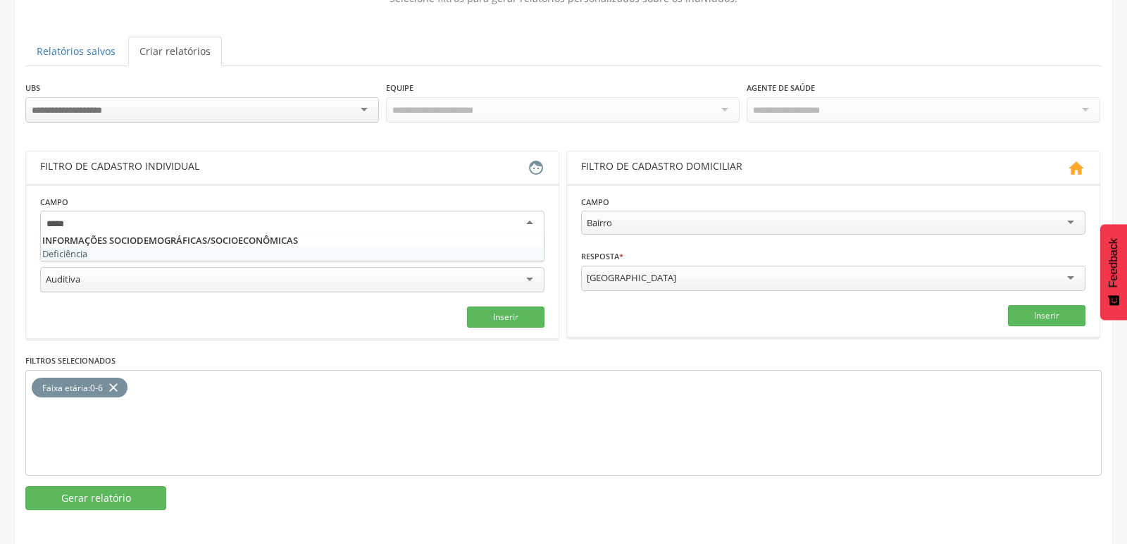
type input "******"
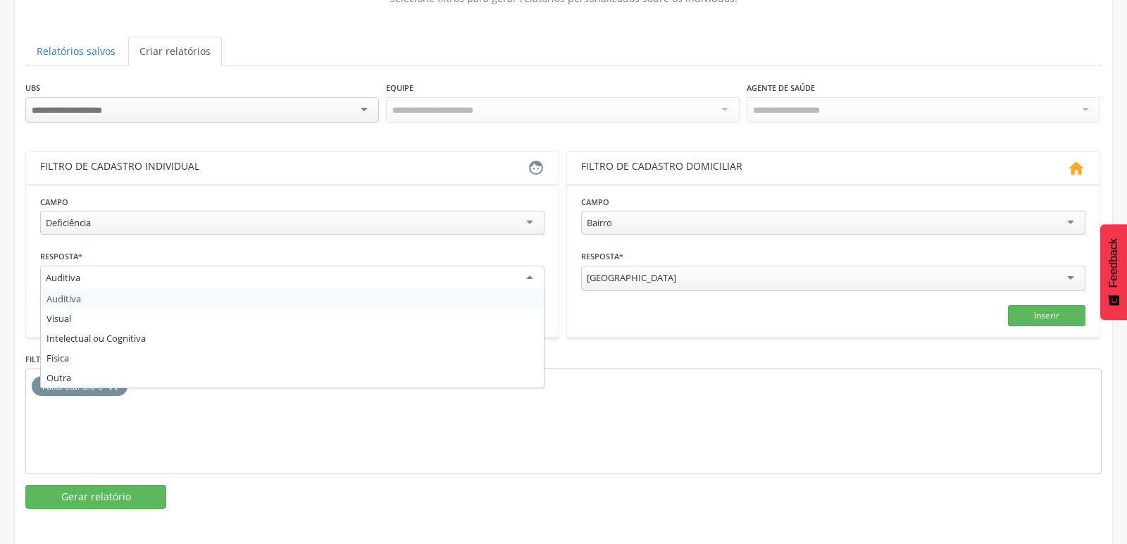
click at [531, 270] on div "Auditiva" at bounding box center [292, 278] width 505 height 25
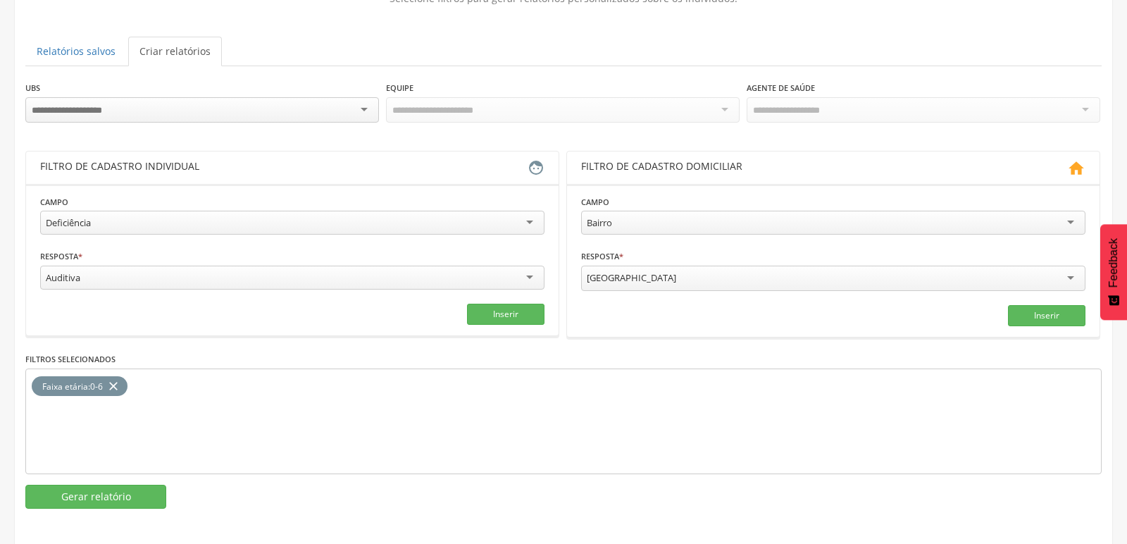
click at [143, 302] on fieldset "**********" at bounding box center [292, 259] width 505 height 130
click at [485, 314] on button "Inserir" at bounding box center [506, 314] width 78 height 21
click at [523, 280] on div "Auditiva" at bounding box center [292, 278] width 505 height 24
click at [486, 318] on button "Inserir" at bounding box center [506, 314] width 78 height 21
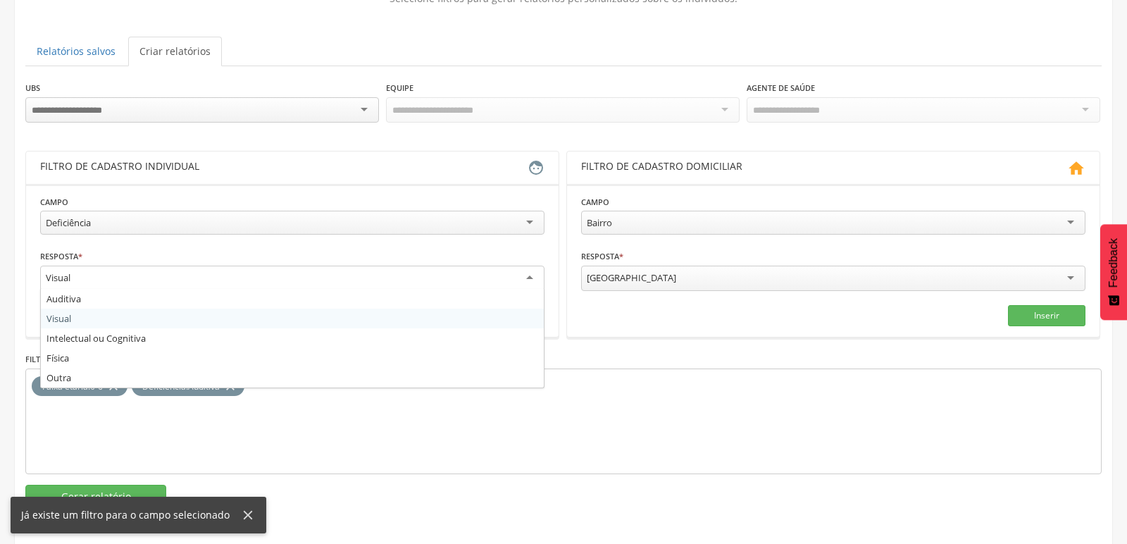
click at [528, 278] on div "Visual" at bounding box center [292, 278] width 505 height 25
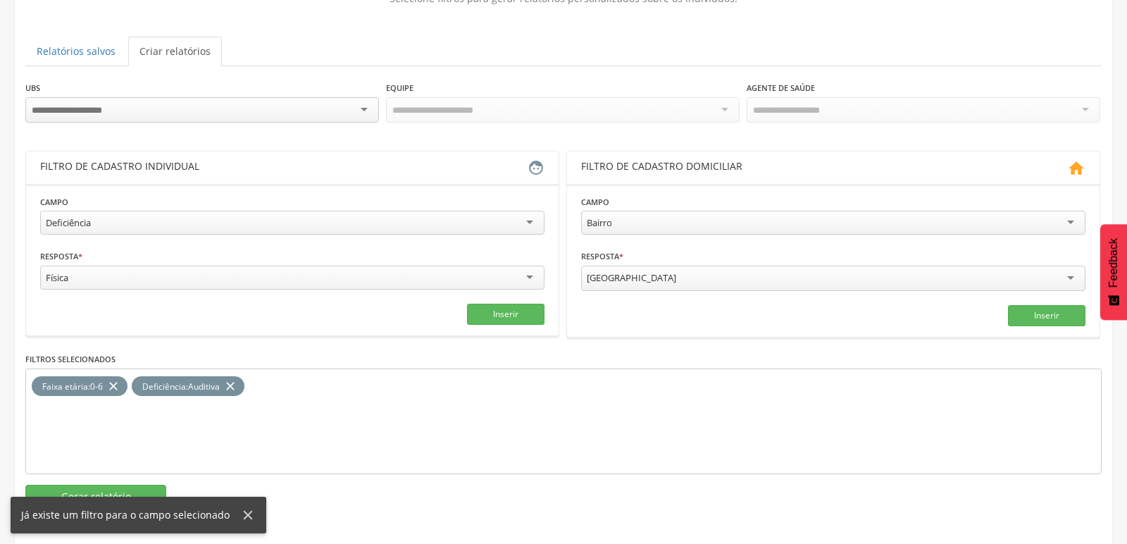
click at [447, 275] on div "Física" at bounding box center [292, 278] width 505 height 24
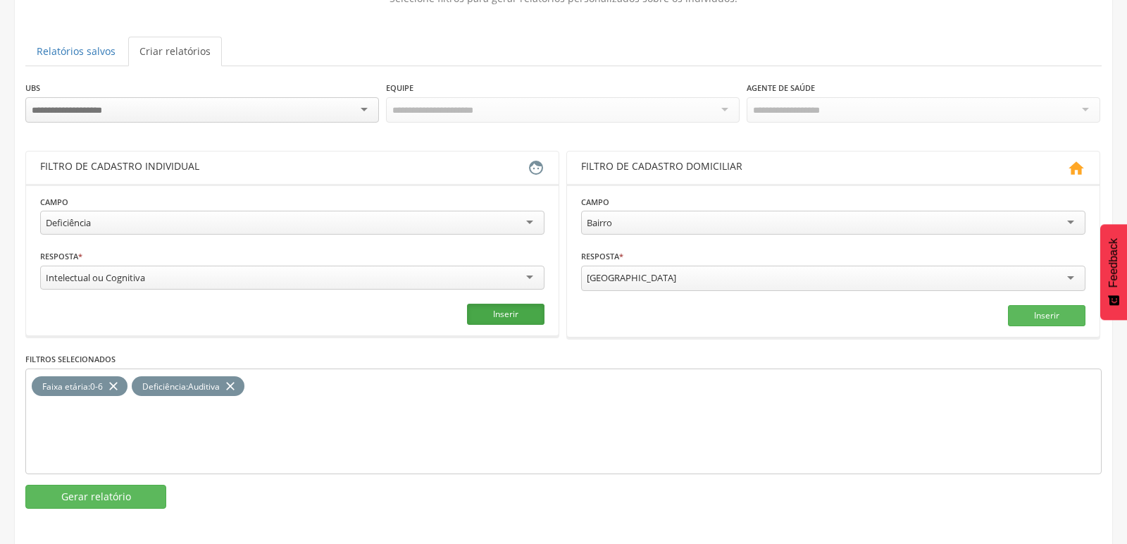
click at [509, 305] on button "Inserir" at bounding box center [506, 314] width 78 height 21
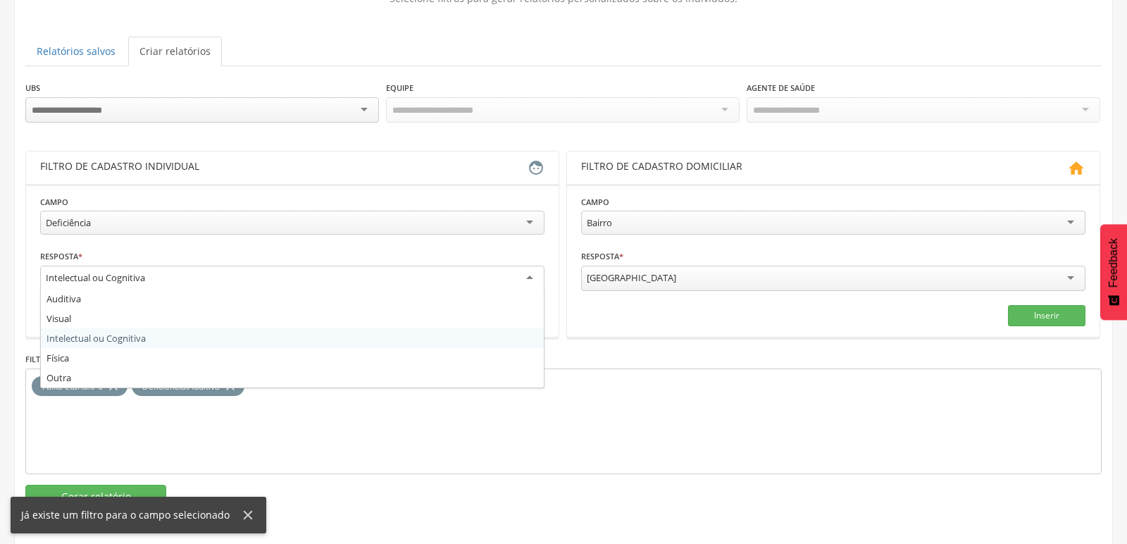
click at [497, 273] on div "Intelectual ou Cognitiva" at bounding box center [292, 278] width 505 height 25
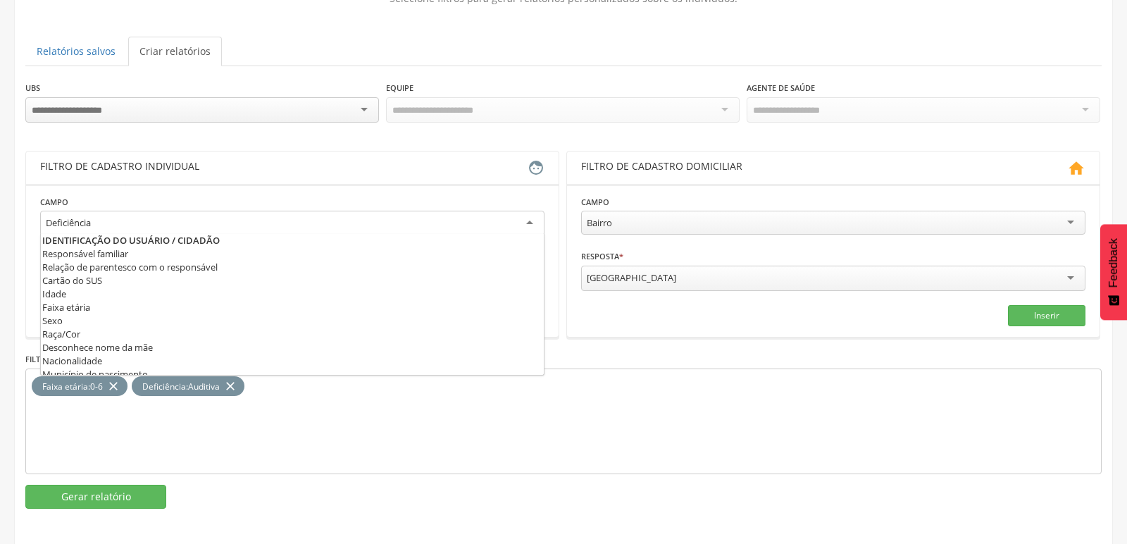
click at [139, 225] on div "Deficiência" at bounding box center [292, 223] width 505 height 25
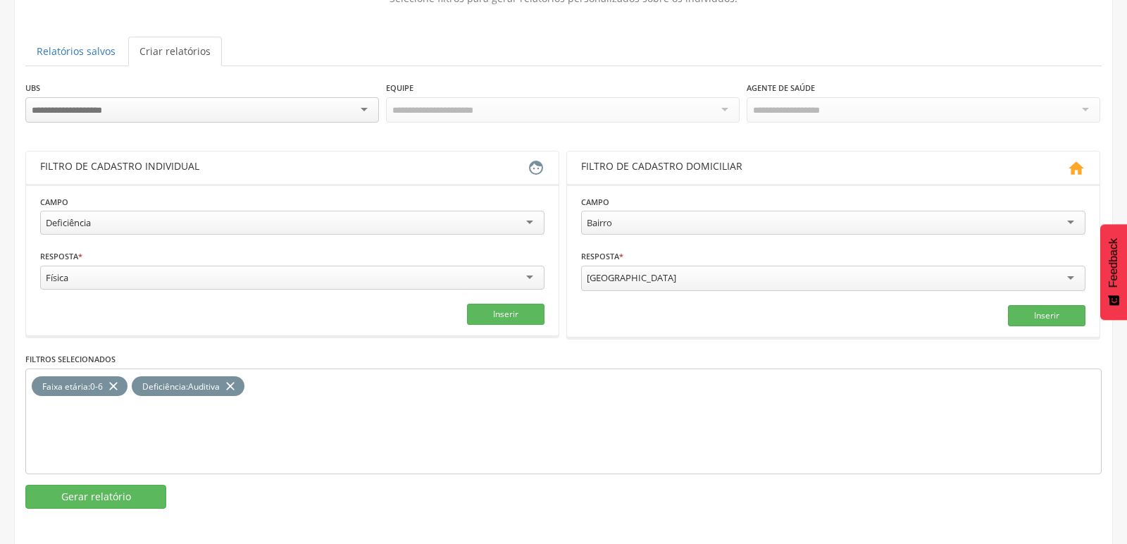
click at [333, 408] on div "Faixa etária : 0-6 close Deficiência : Auditiva close" at bounding box center [563, 422] width 1077 height 106
click at [235, 385] on icon "close" at bounding box center [230, 386] width 14 height 20
click at [504, 314] on button "Inserir" at bounding box center [506, 314] width 78 height 21
click at [68, 488] on button "Gerar relatório" at bounding box center [95, 497] width 141 height 24
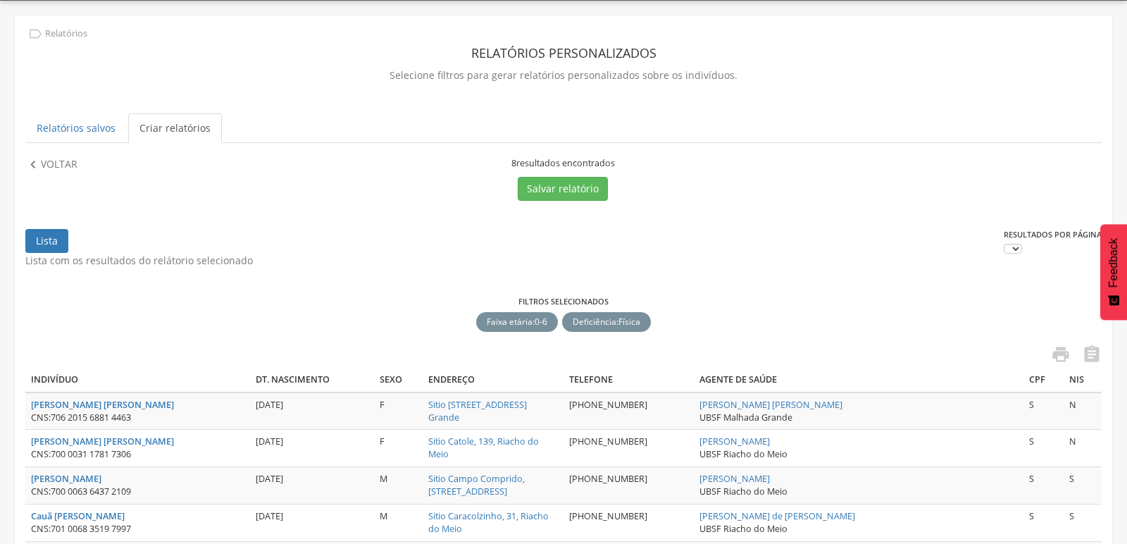
scroll to position [118, 0]
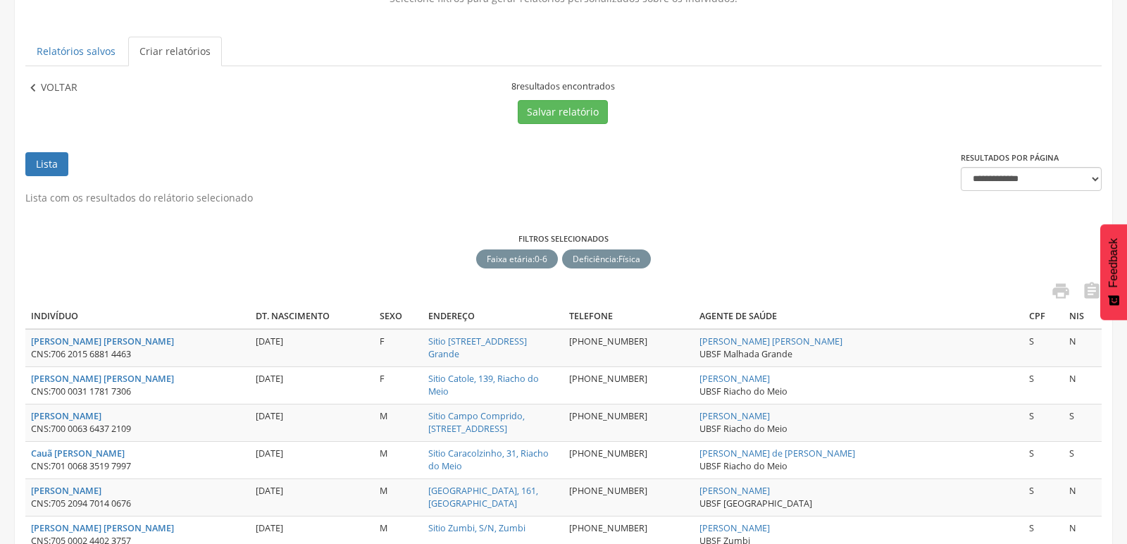
click at [34, 87] on icon "" at bounding box center [33, 88] width 16 height 16
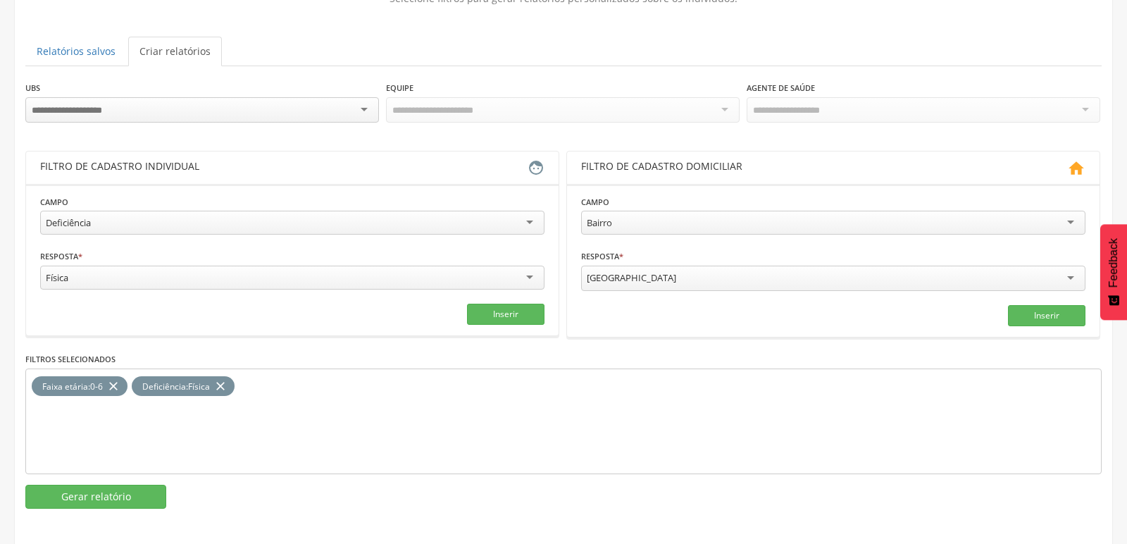
click at [228, 385] on icon "close" at bounding box center [220, 386] width 14 height 20
click at [526, 274] on div "Física" at bounding box center [292, 278] width 505 height 24
click at [521, 312] on button "Inserir" at bounding box center [506, 314] width 78 height 21
click at [89, 495] on button "Gerar relatório" at bounding box center [95, 497] width 141 height 24
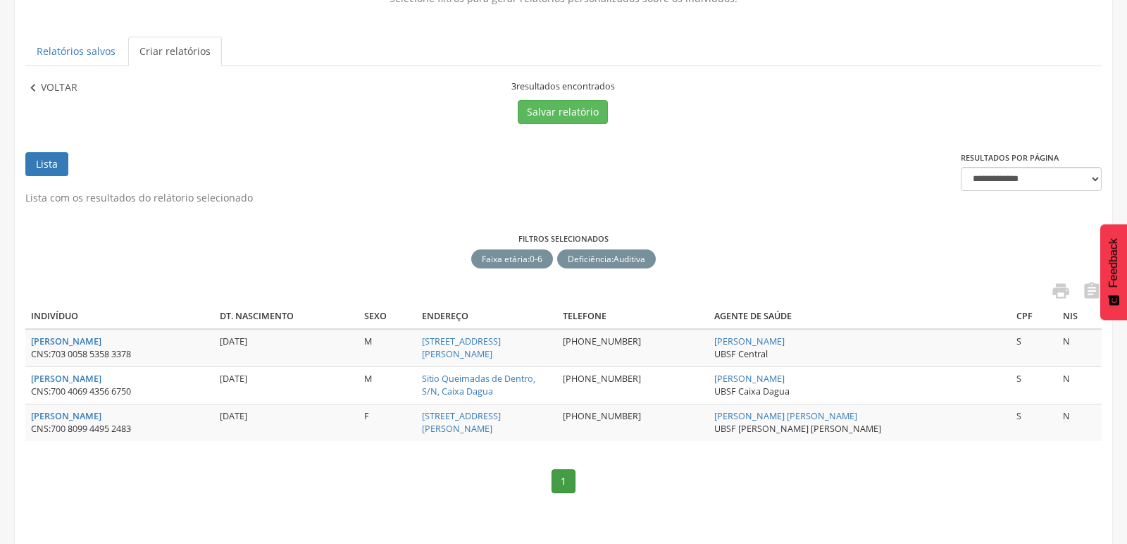
click at [36, 85] on icon "" at bounding box center [33, 88] width 16 height 16
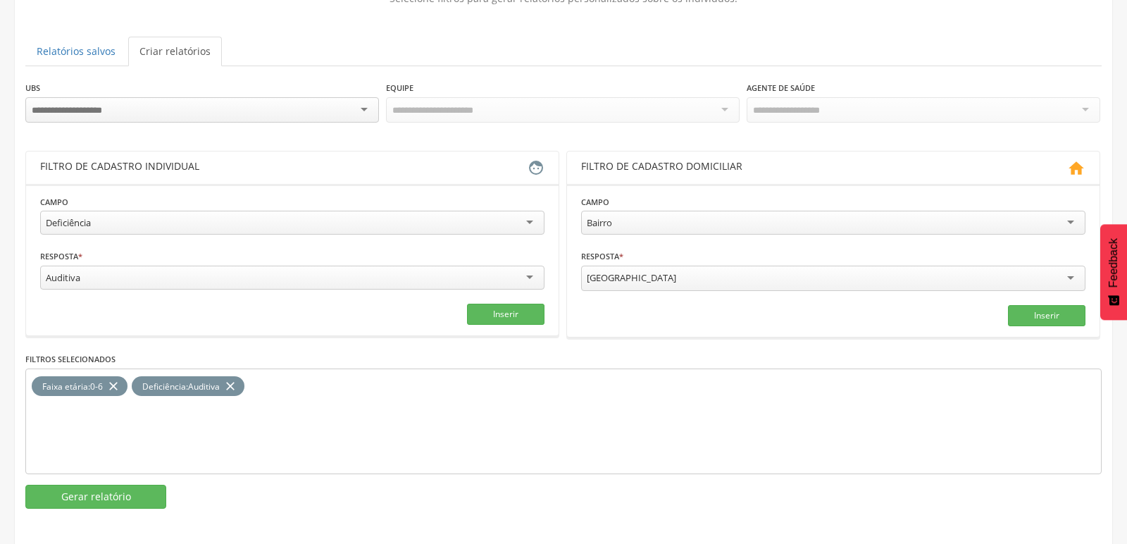
click at [237, 380] on icon "close" at bounding box center [230, 386] width 14 height 20
click at [528, 272] on div "Auditiva" at bounding box center [292, 278] width 505 height 24
click at [531, 274] on div "Intelectual ou Cognitiva" at bounding box center [292, 278] width 505 height 24
click at [518, 313] on button "Inserir" at bounding box center [506, 314] width 78 height 21
click at [82, 490] on button "Gerar relatório" at bounding box center [95, 497] width 141 height 24
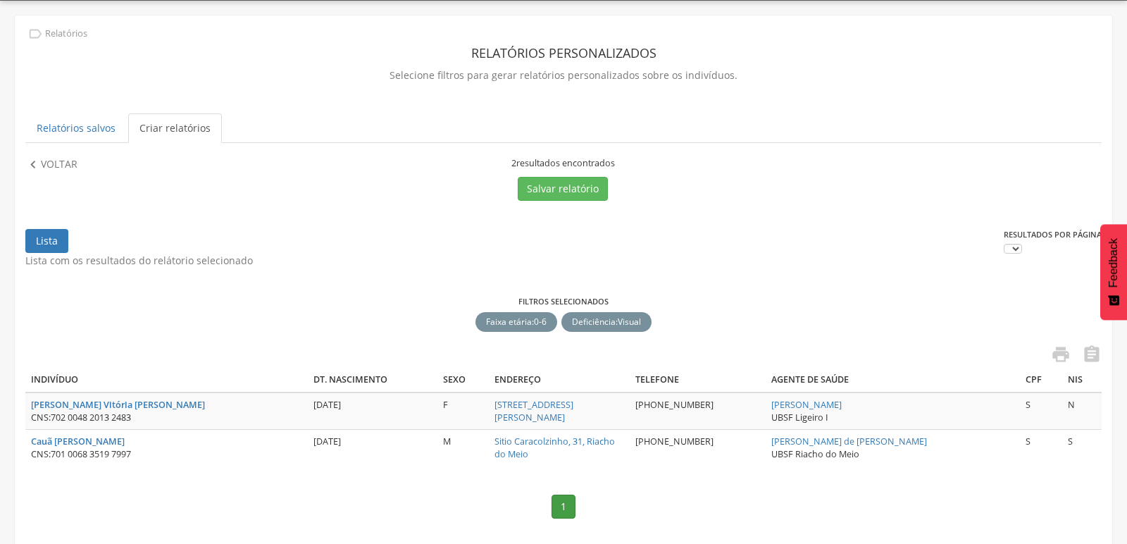
scroll to position [82, 0]
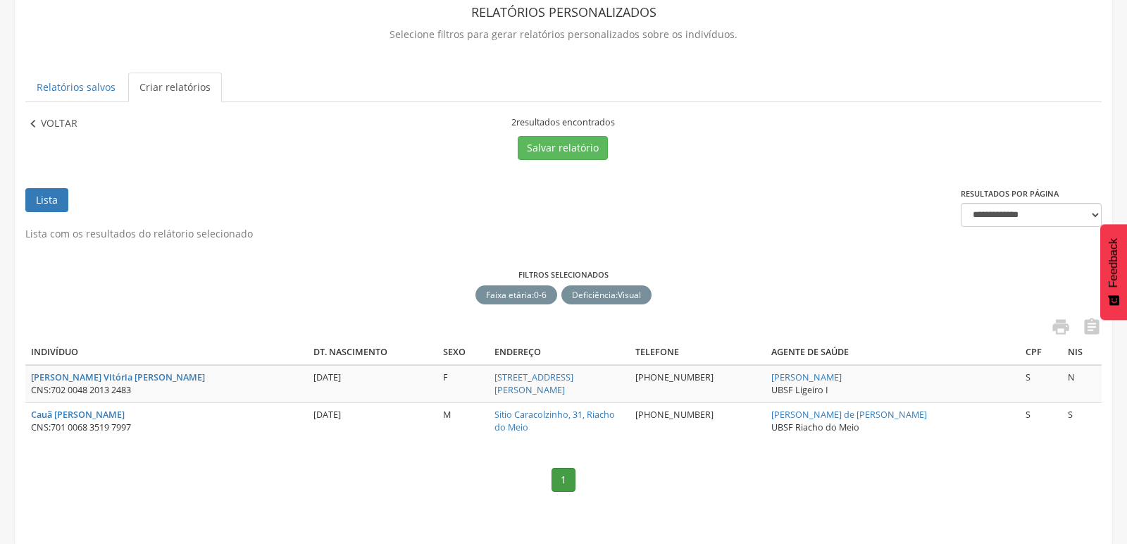
click at [35, 122] on icon "" at bounding box center [33, 124] width 16 height 16
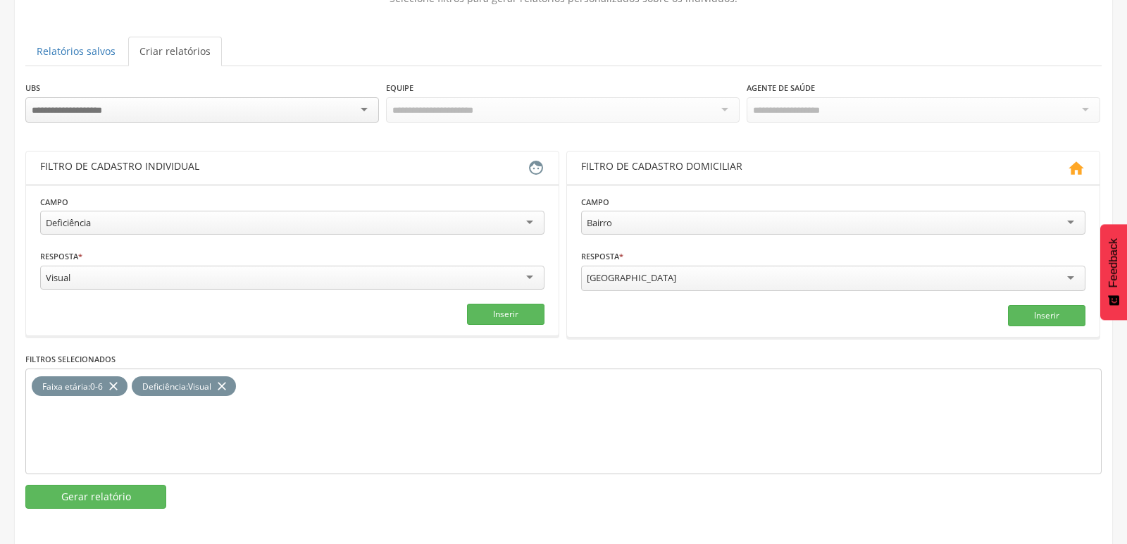
click at [225, 378] on icon "close" at bounding box center [222, 386] width 14 height 20
click at [532, 273] on div "Visual" at bounding box center [292, 278] width 505 height 24
click at [530, 316] on button "Inserir" at bounding box center [506, 314] width 78 height 21
click at [137, 488] on button "Gerar relatório" at bounding box center [95, 497] width 141 height 24
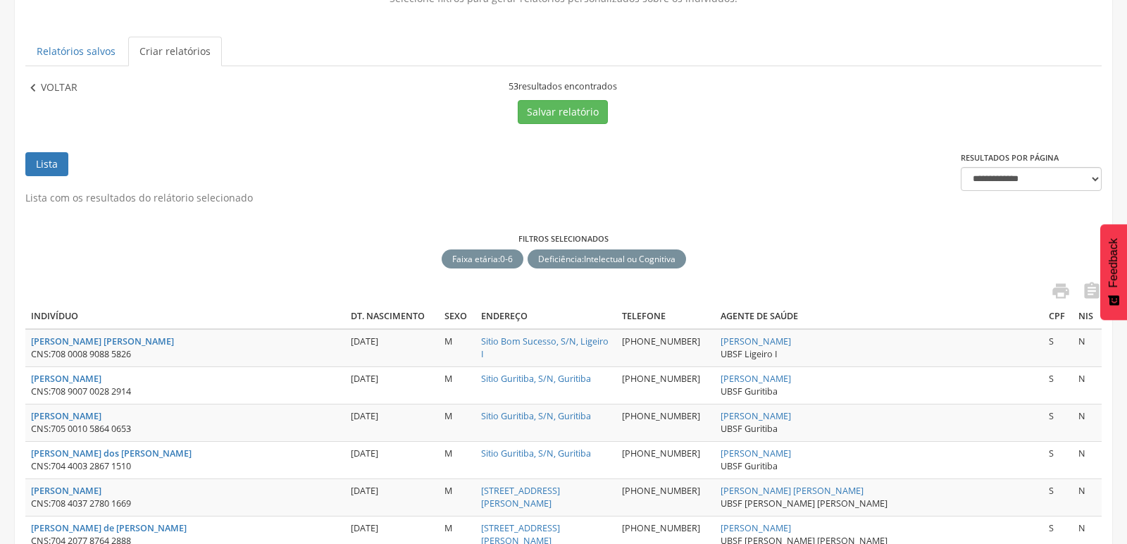
click at [34, 90] on icon "" at bounding box center [33, 88] width 16 height 16
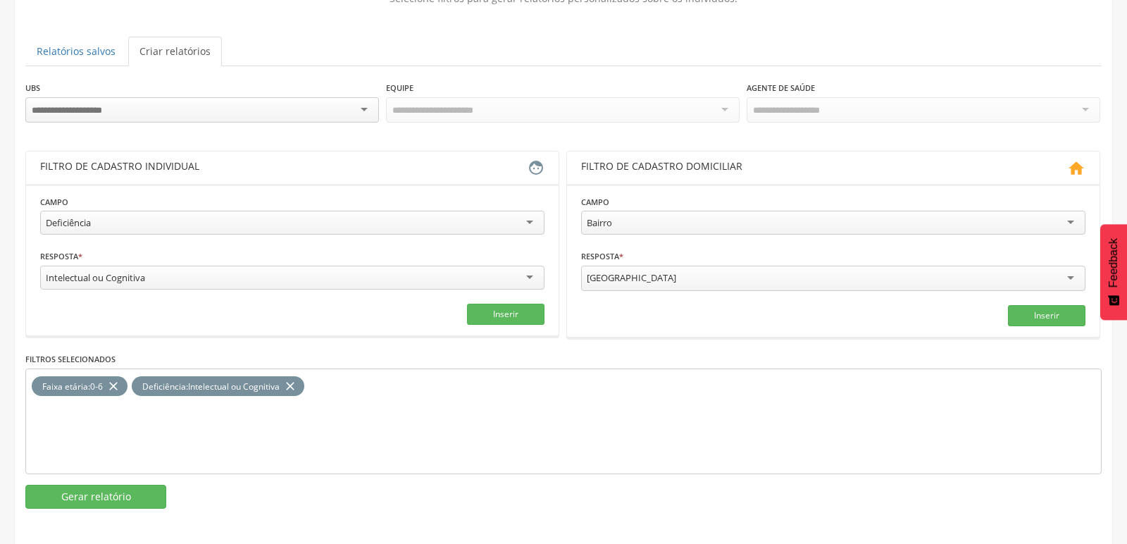
click at [296, 380] on icon "close" at bounding box center [290, 386] width 14 height 20
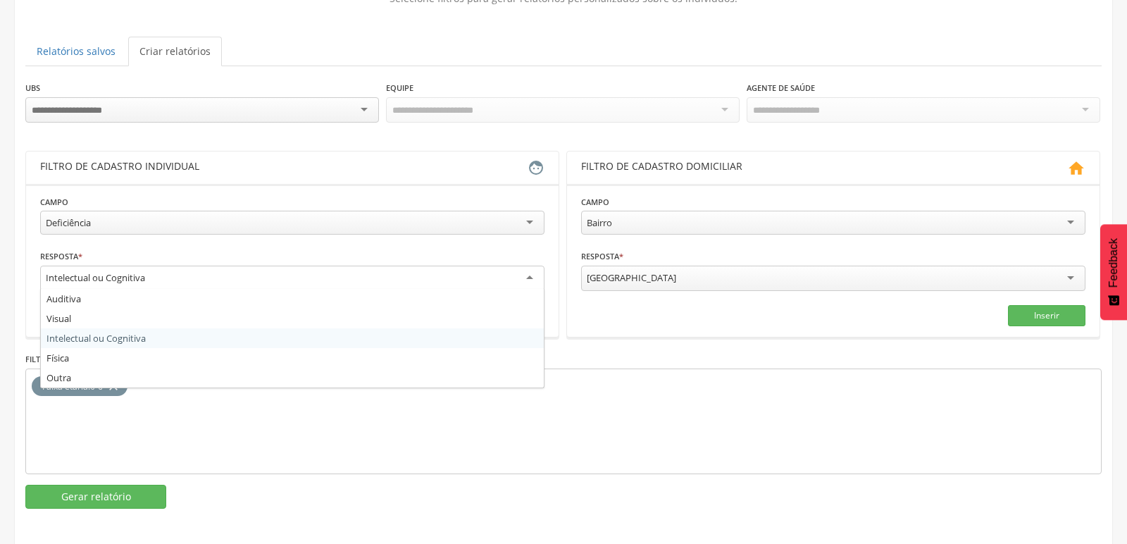
click at [533, 269] on div "Intelectual ou Cognitiva" at bounding box center [292, 278] width 505 height 25
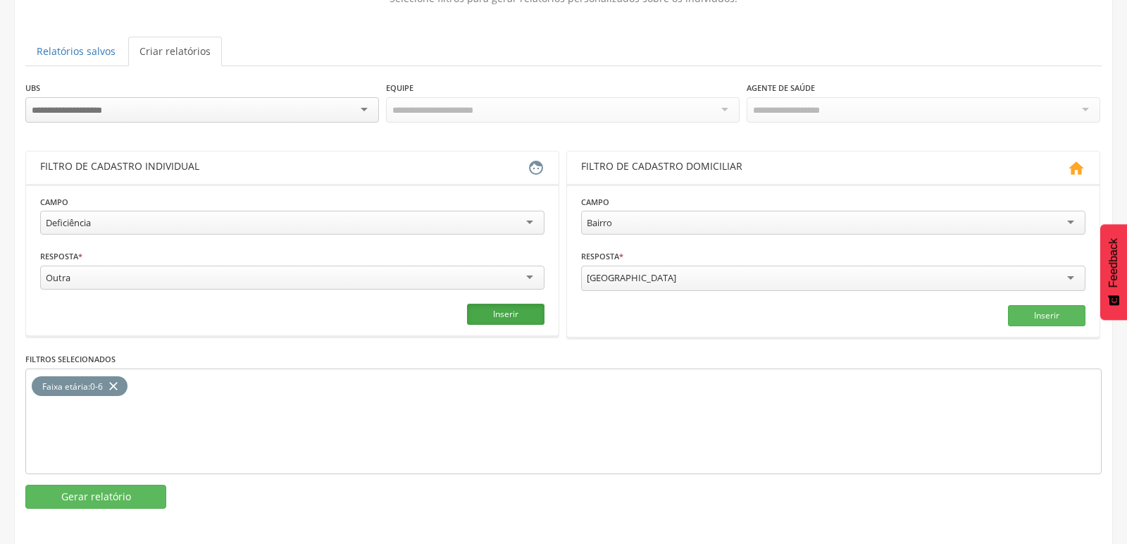
click at [511, 311] on button "Inserir" at bounding box center [506, 314] width 78 height 21
click at [94, 487] on button "Gerar relatório" at bounding box center [95, 497] width 141 height 24
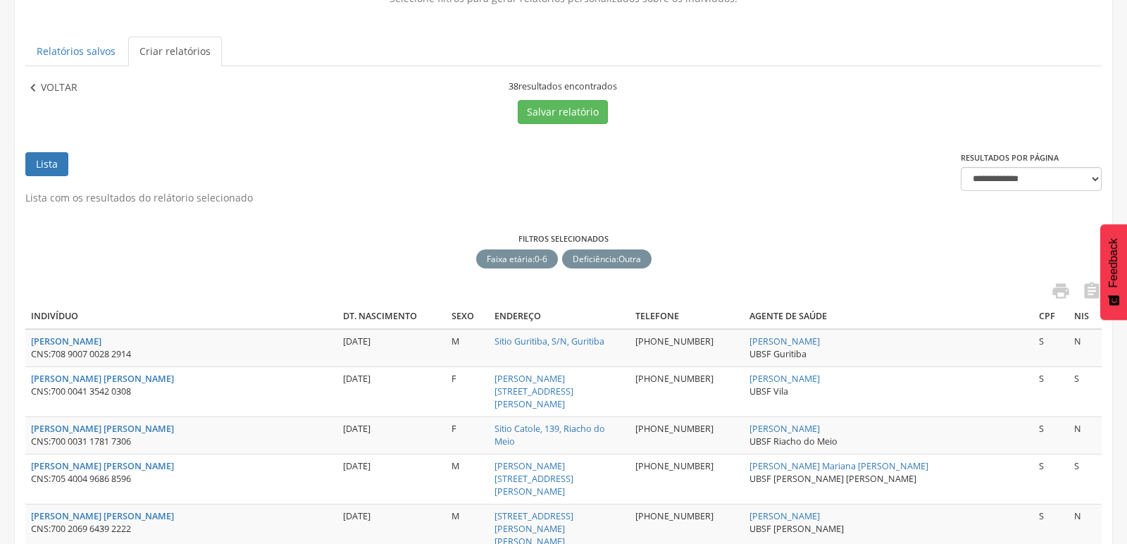
click at [29, 88] on icon "" at bounding box center [33, 88] width 16 height 16
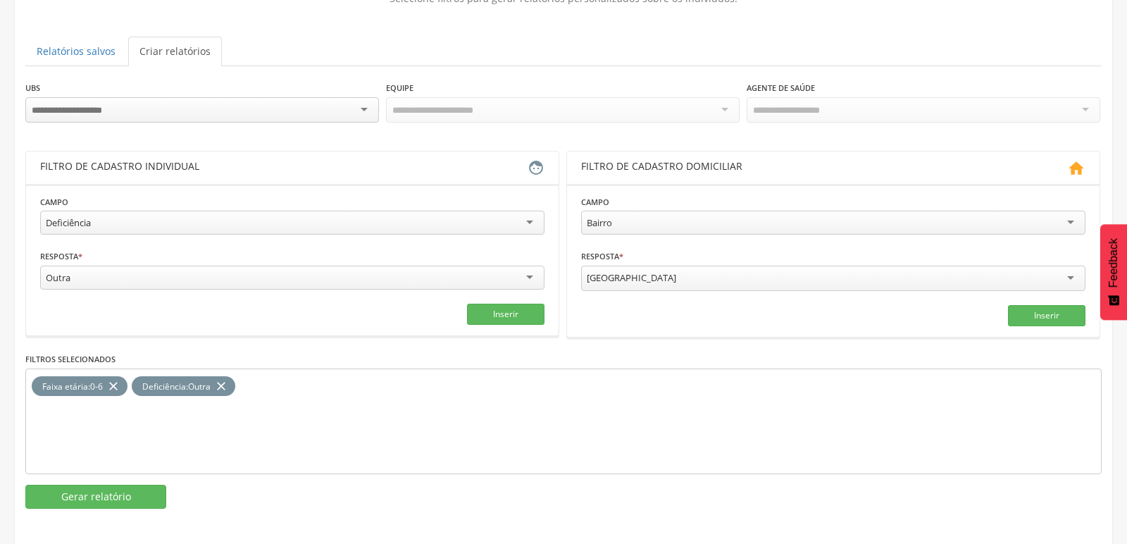
click at [115, 380] on icon "close" at bounding box center [113, 386] width 14 height 20
click at [130, 385] on div "Deficiência : Outra close" at bounding box center [84, 386] width 104 height 20
click at [117, 376] on icon "close" at bounding box center [121, 386] width 14 height 20
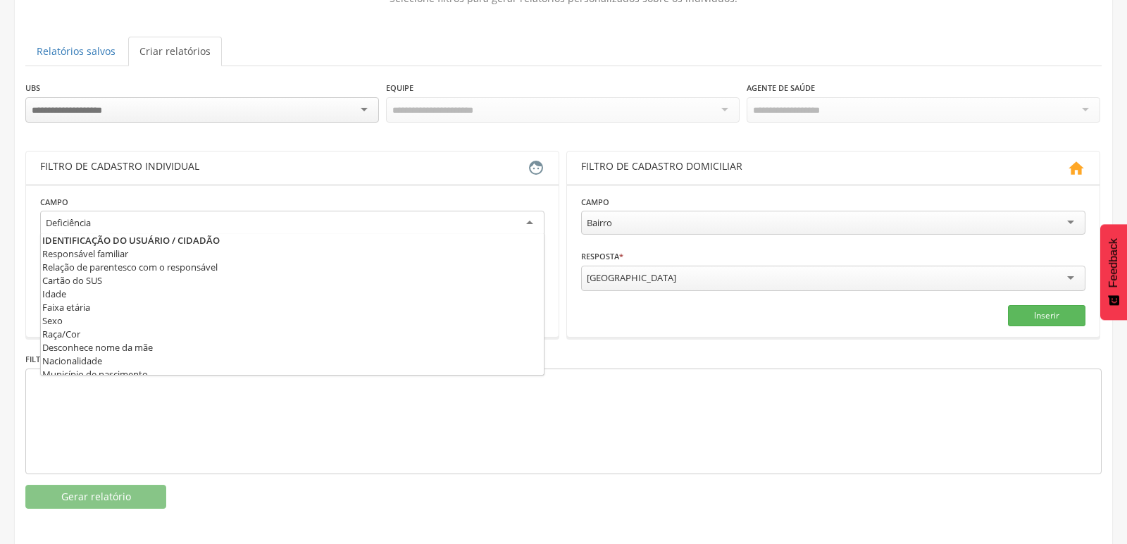
click at [177, 225] on div "Deficiência" at bounding box center [292, 223] width 505 height 25
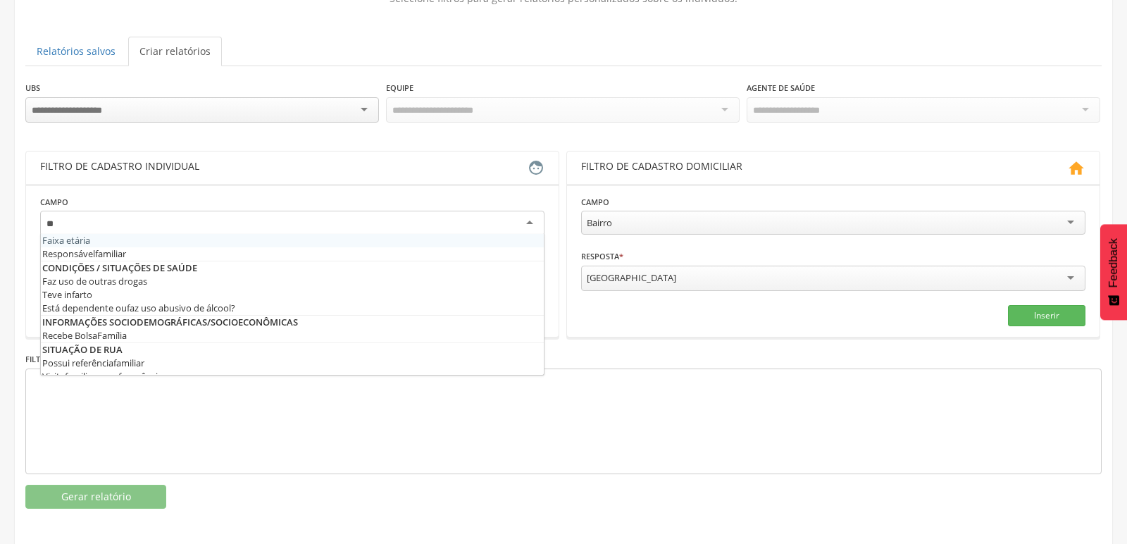
type input "***"
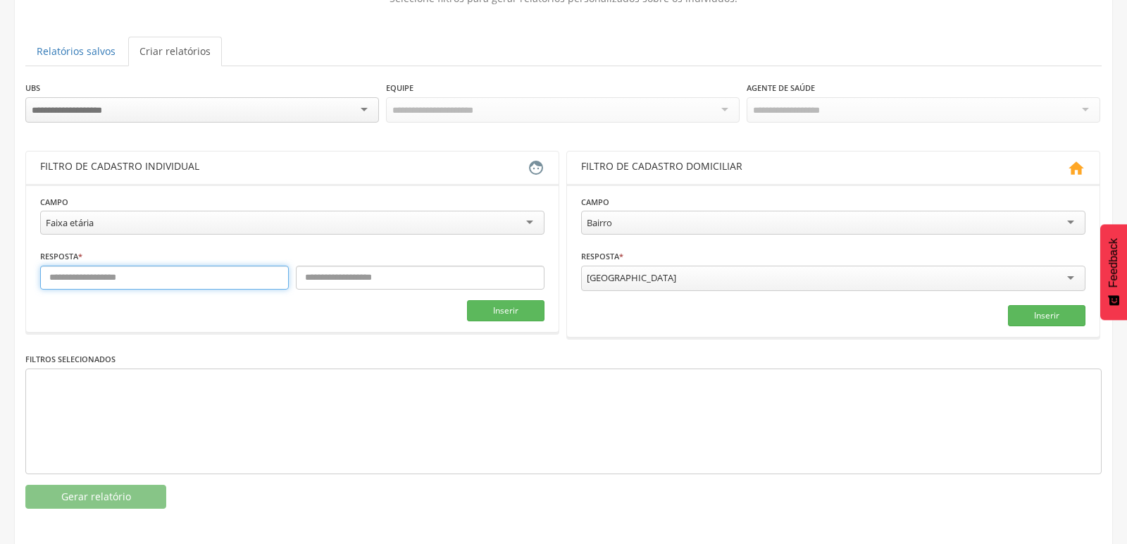
click at [256, 280] on input "text" at bounding box center [164, 278] width 249 height 24
type input "**"
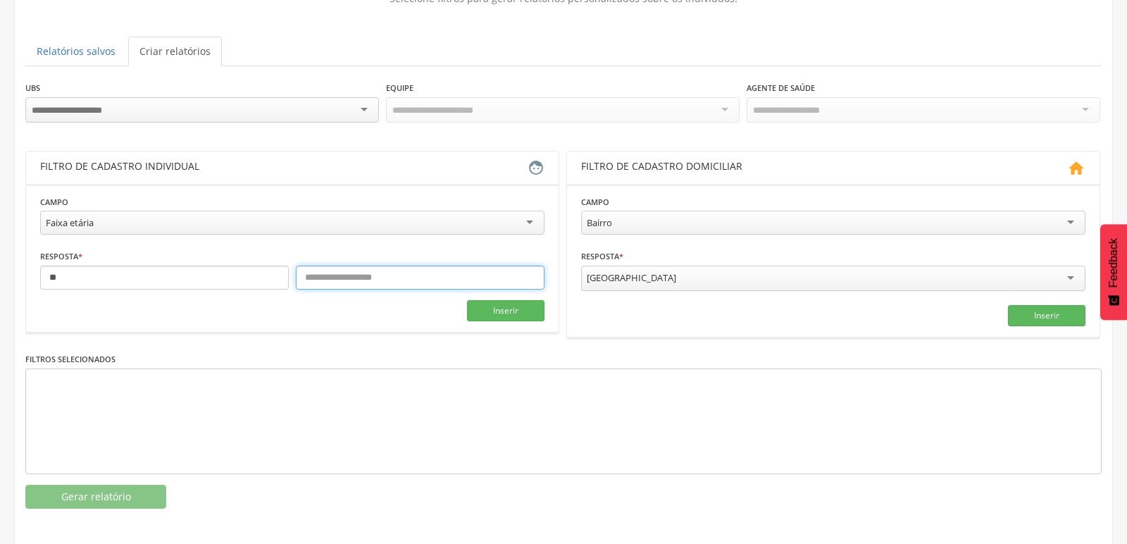
click at [416, 276] on input "text" at bounding box center [420, 278] width 249 height 24
type input "**"
click at [505, 304] on button "Inserir" at bounding box center [506, 310] width 78 height 21
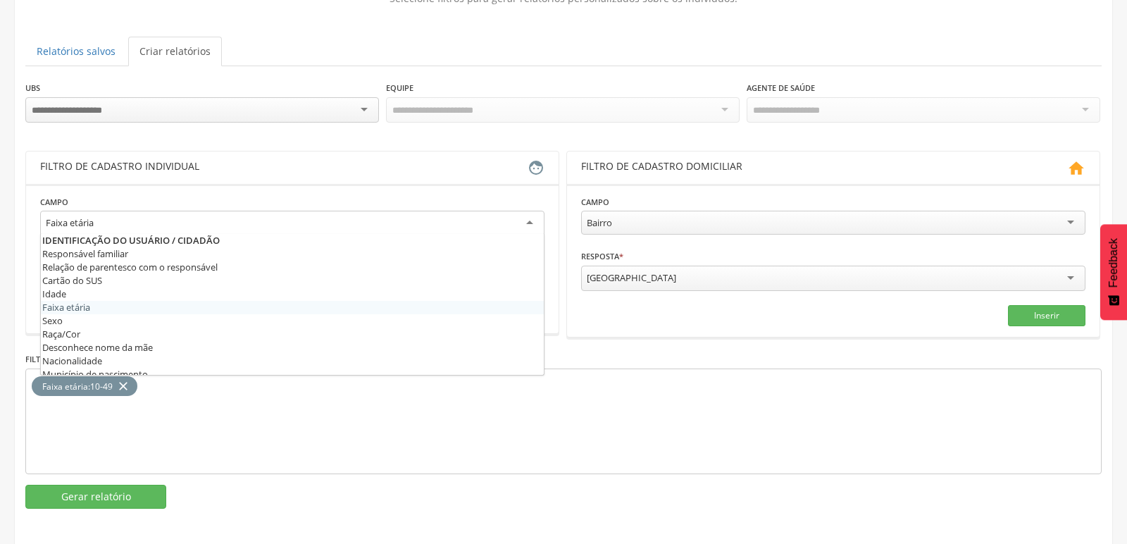
click at [531, 224] on div "Faixa etária" at bounding box center [292, 223] width 505 height 25
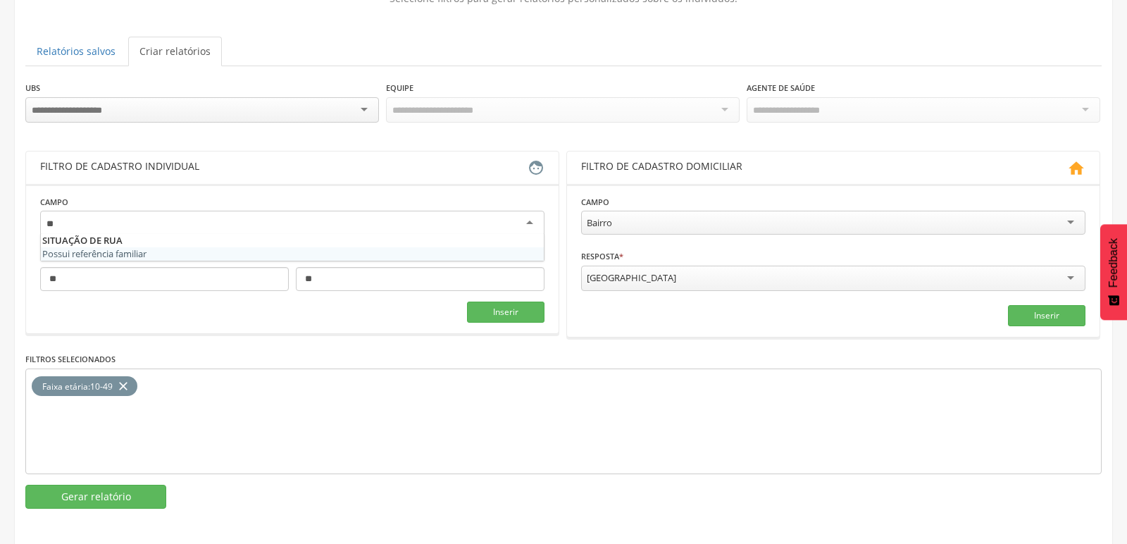
type input "*"
type input "*****"
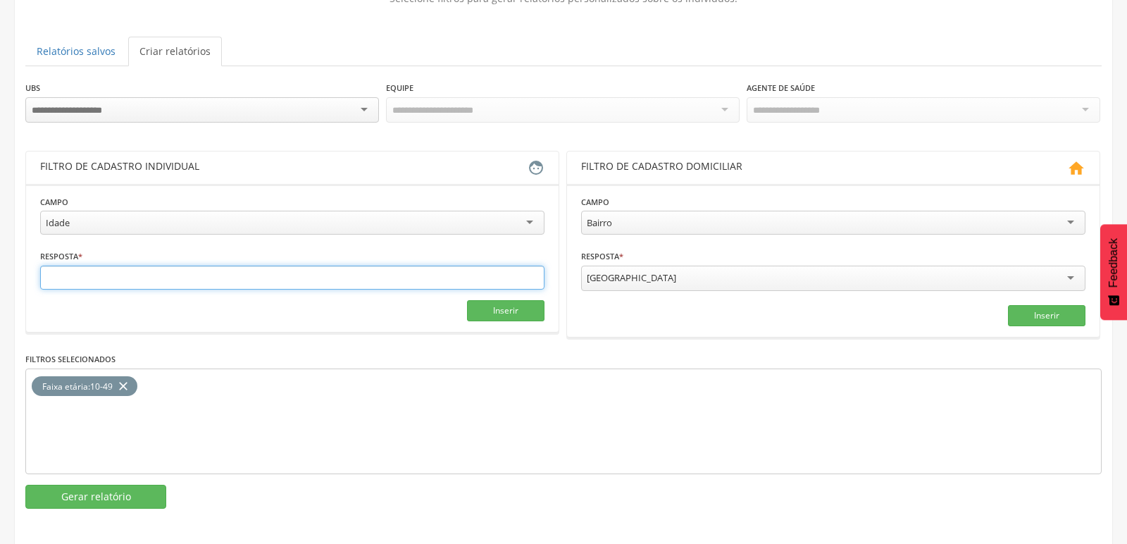
click at [478, 275] on input "text" at bounding box center [292, 278] width 505 height 24
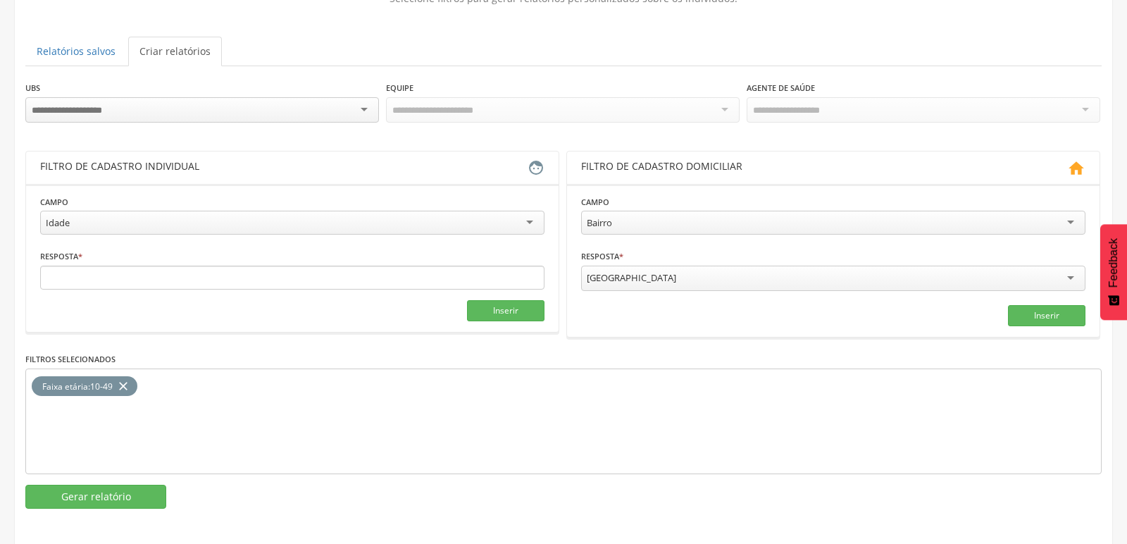
click at [194, 216] on div "Idade" at bounding box center [292, 223] width 505 height 24
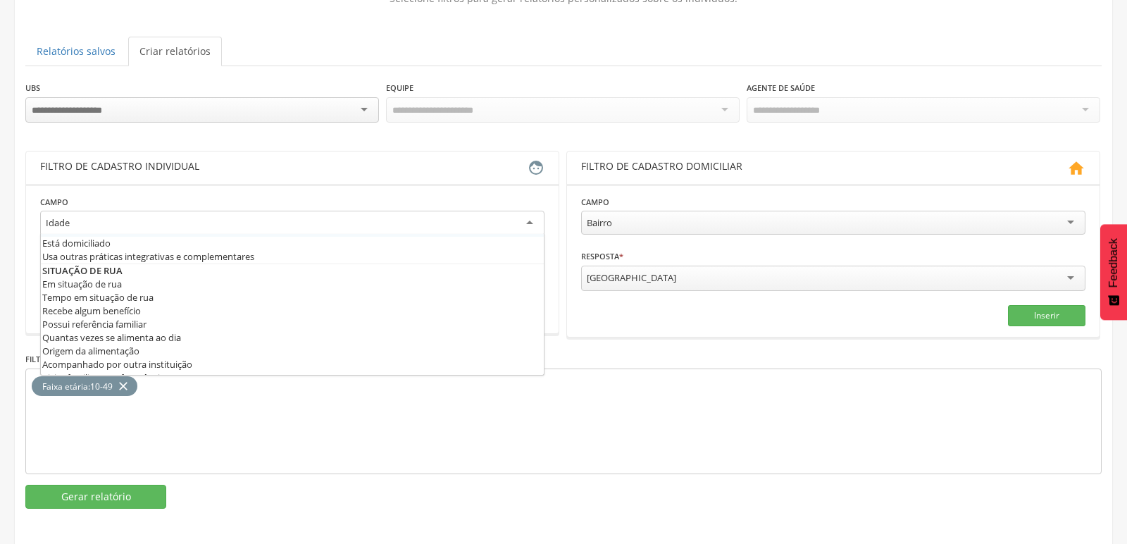
scroll to position [690, 0]
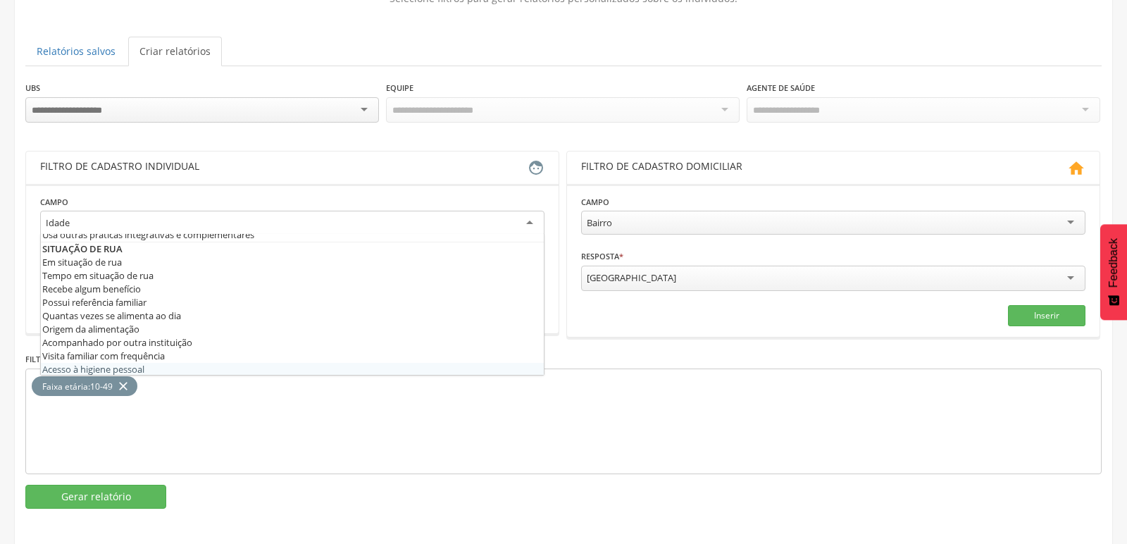
click at [456, 421] on div "Faixa etária : 10-49 close" at bounding box center [563, 422] width 1077 height 106
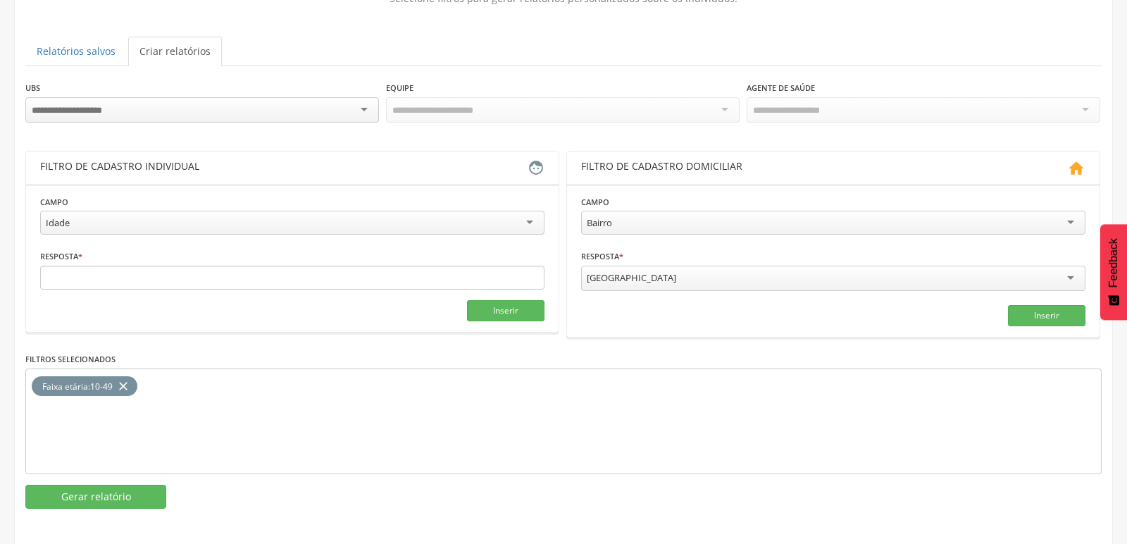
click at [128, 383] on icon "close" at bounding box center [123, 386] width 14 height 20
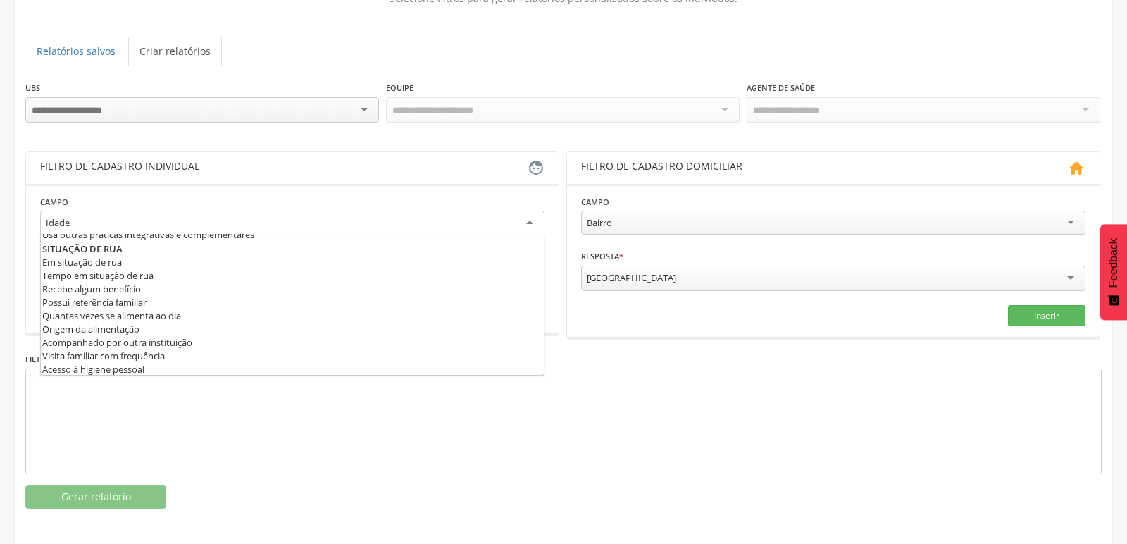
scroll to position [53, 0]
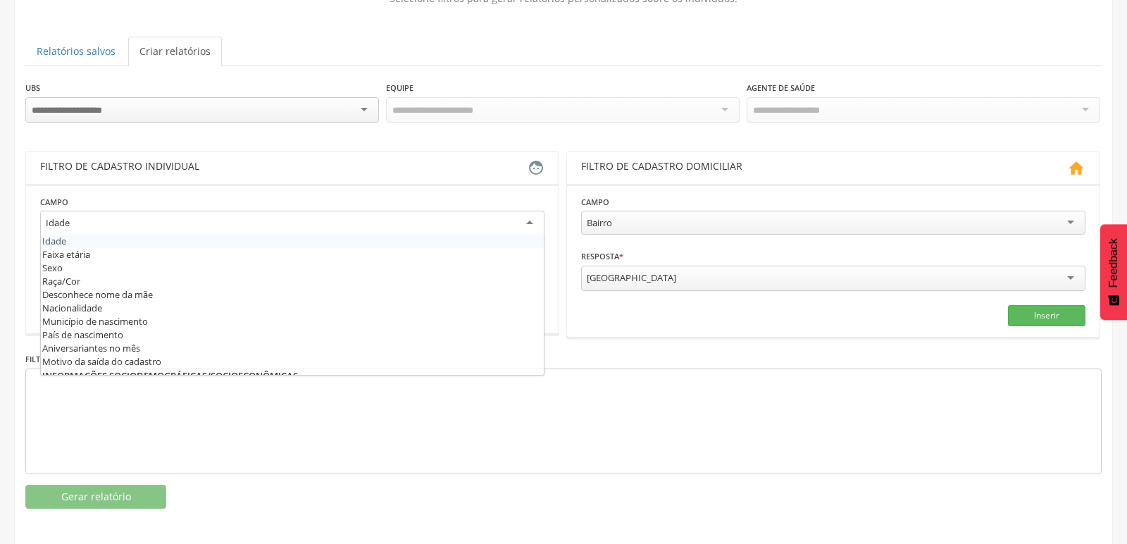
click at [106, 219] on div "Idade" at bounding box center [292, 223] width 505 height 25
